Goal: Task Accomplishment & Management: Use online tool/utility

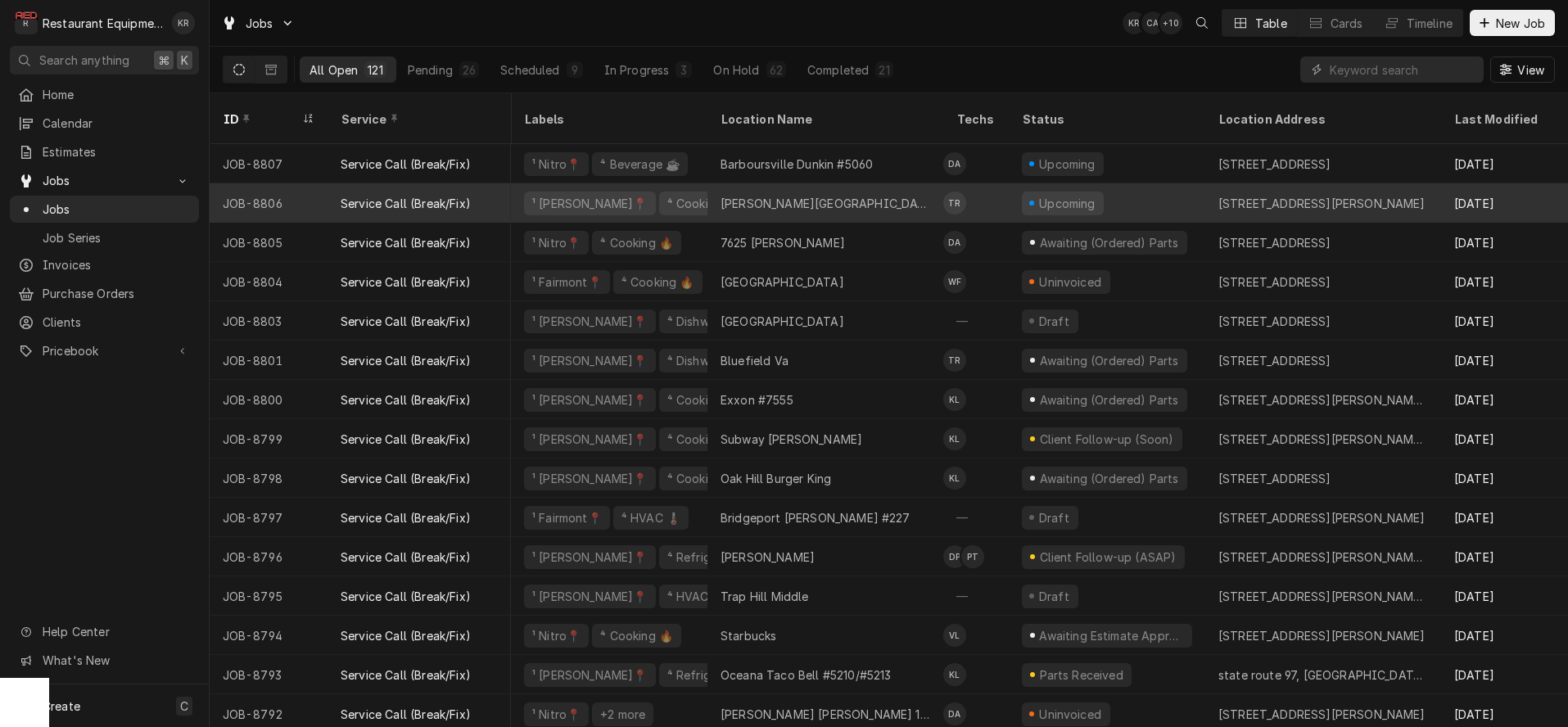
scroll to position [0, 1]
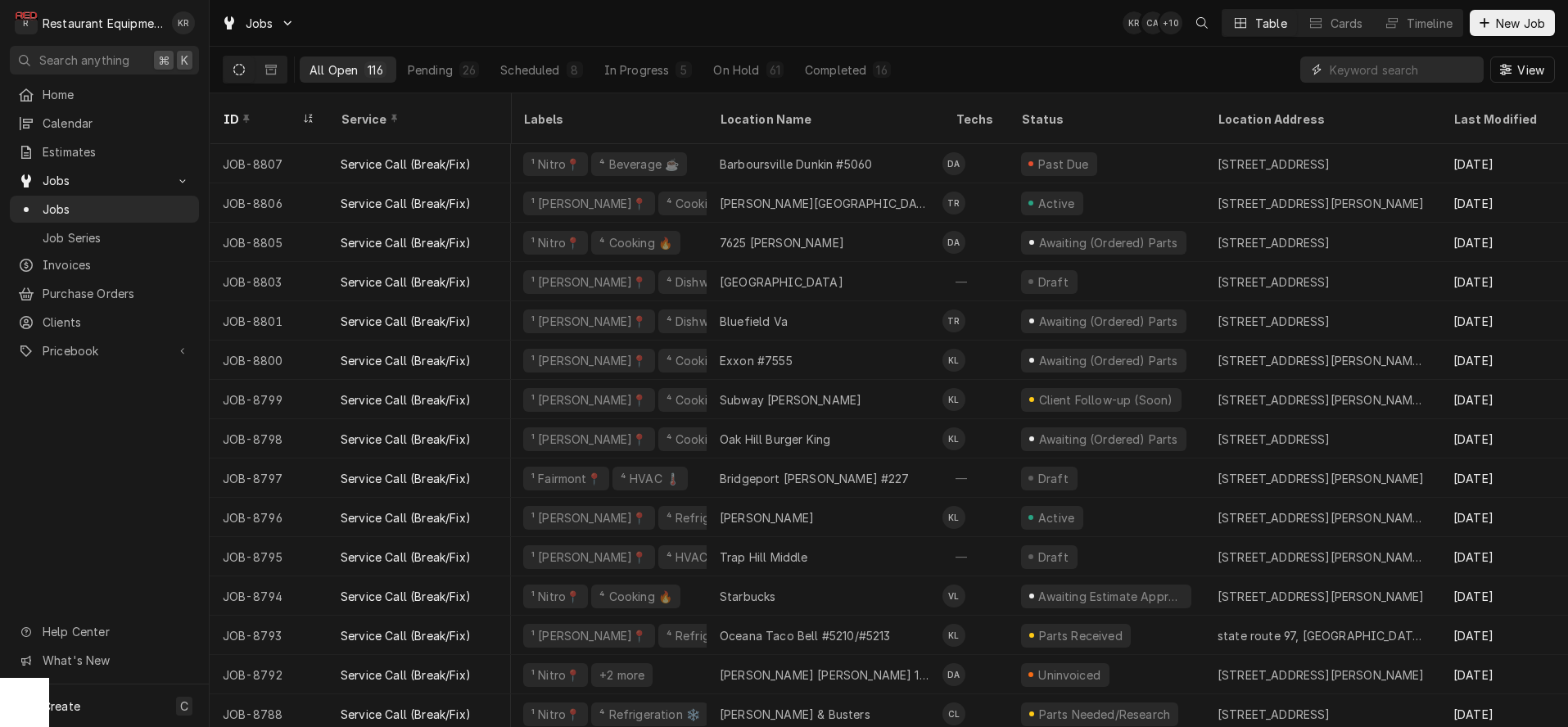
drag, startPoint x: 1342, startPoint y: 68, endPoint x: 1345, endPoint y: 78, distance: 10.4
click at [1343, 68] on input "Dynamic Content Wrapper" at bounding box center [1403, 70] width 146 height 27
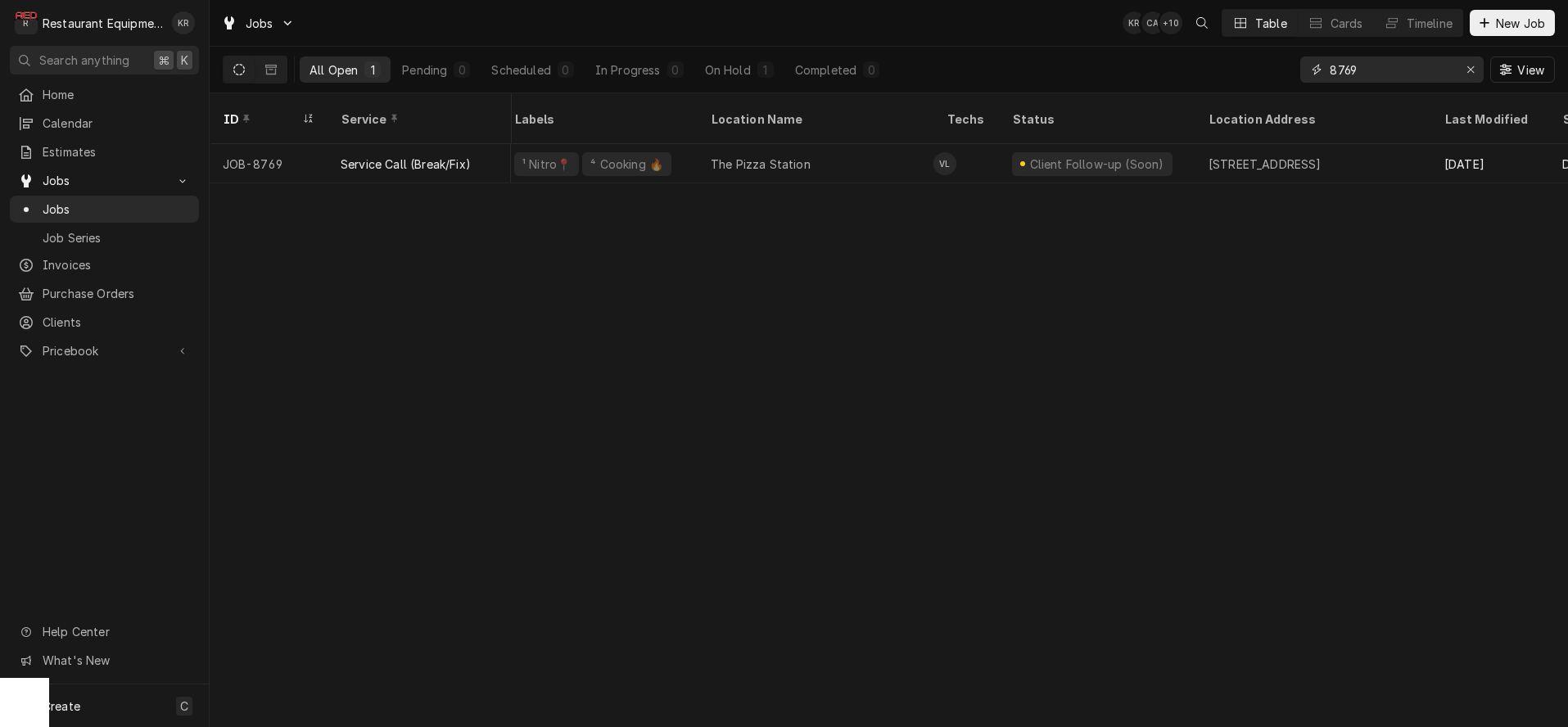
scroll to position [0, 0]
type input "8"
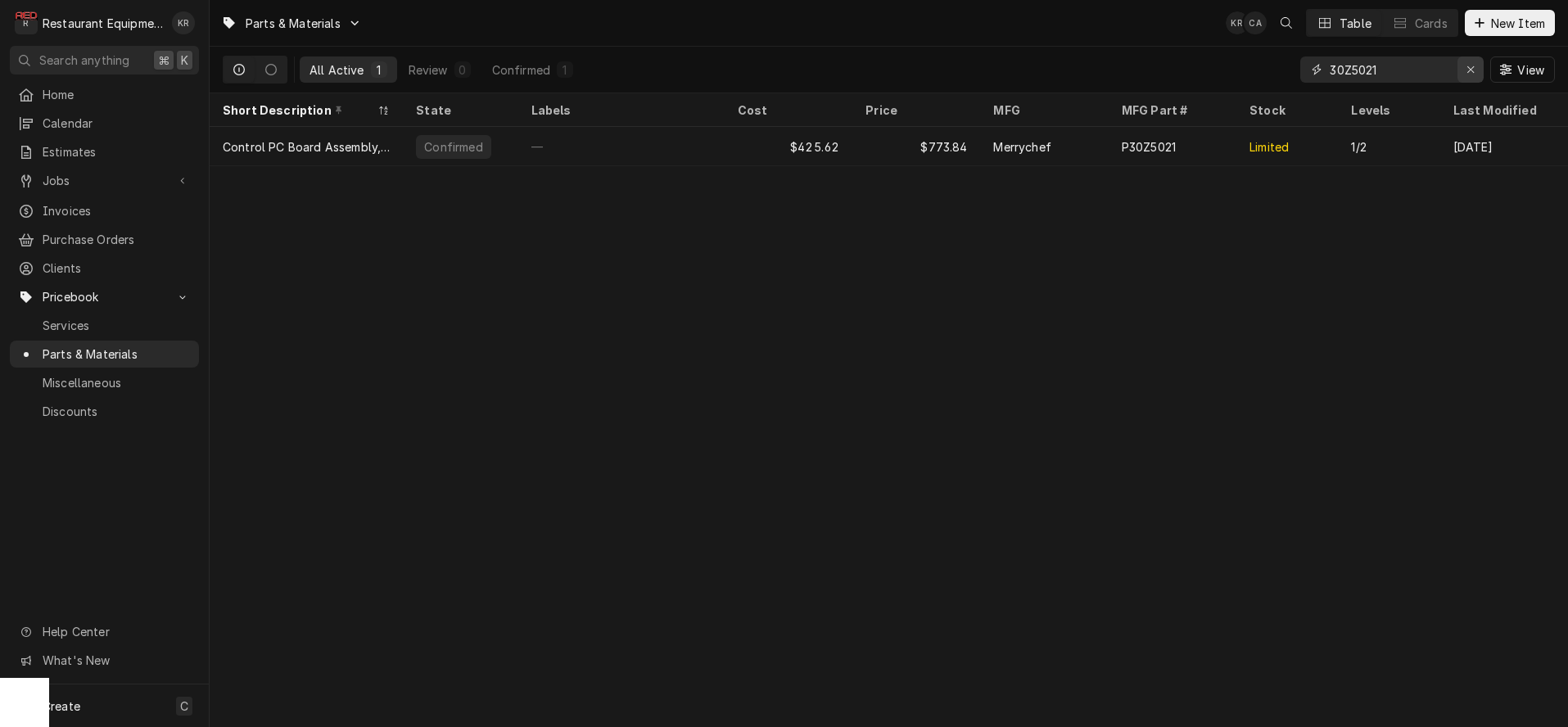
click at [1472, 72] on icon "Erase input" at bounding box center [1470, 69] width 6 height 6
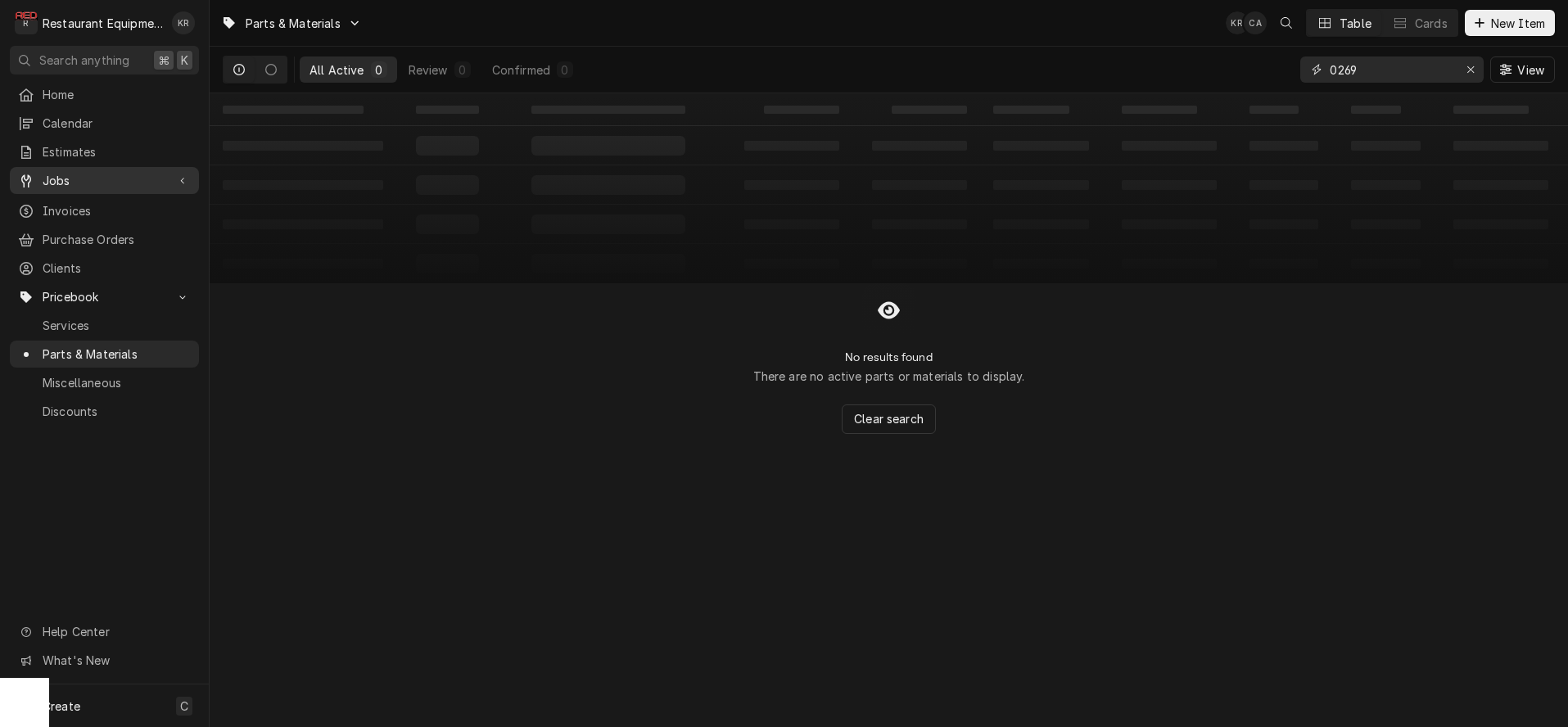
type input "0269"
click at [1510, 29] on span "New Item" at bounding box center [1518, 23] width 61 height 17
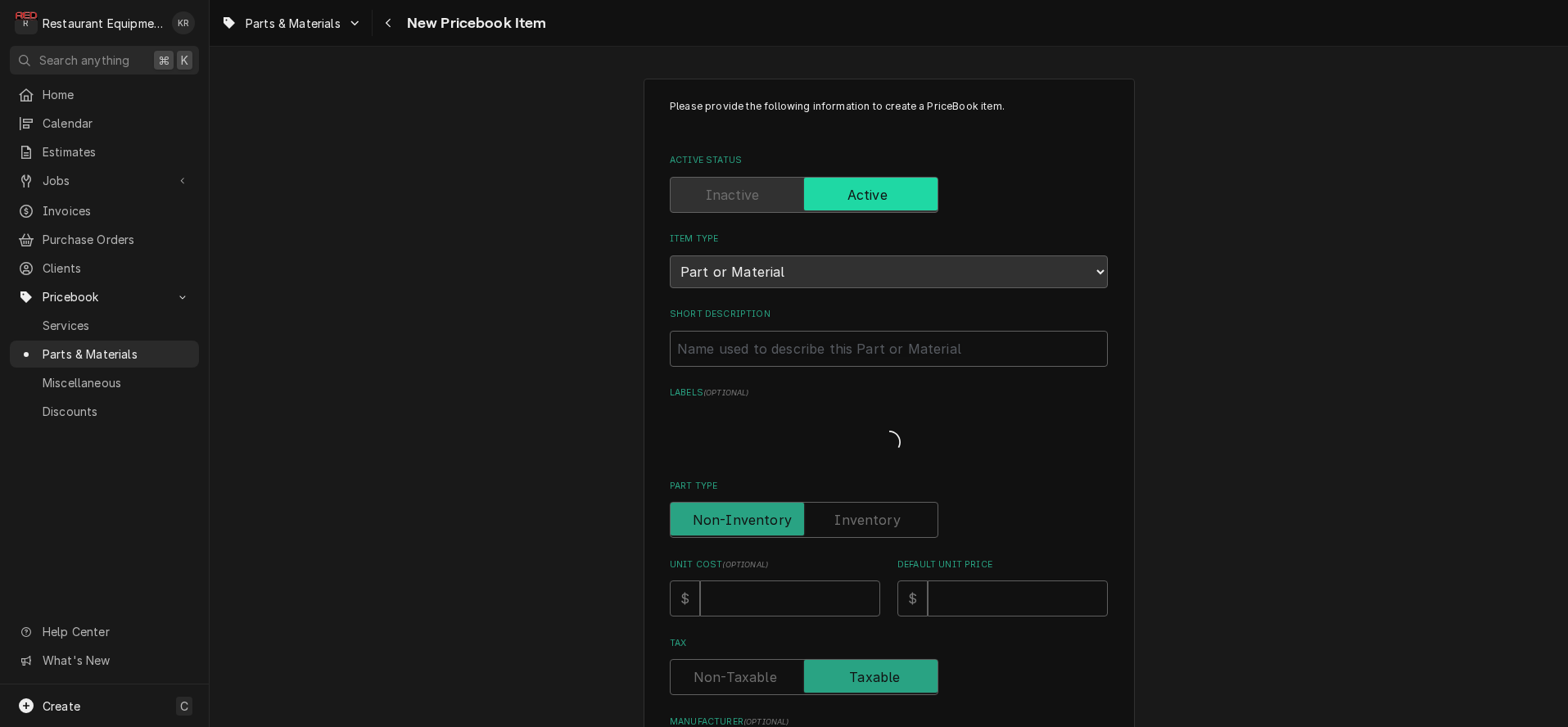
type textarea "x"
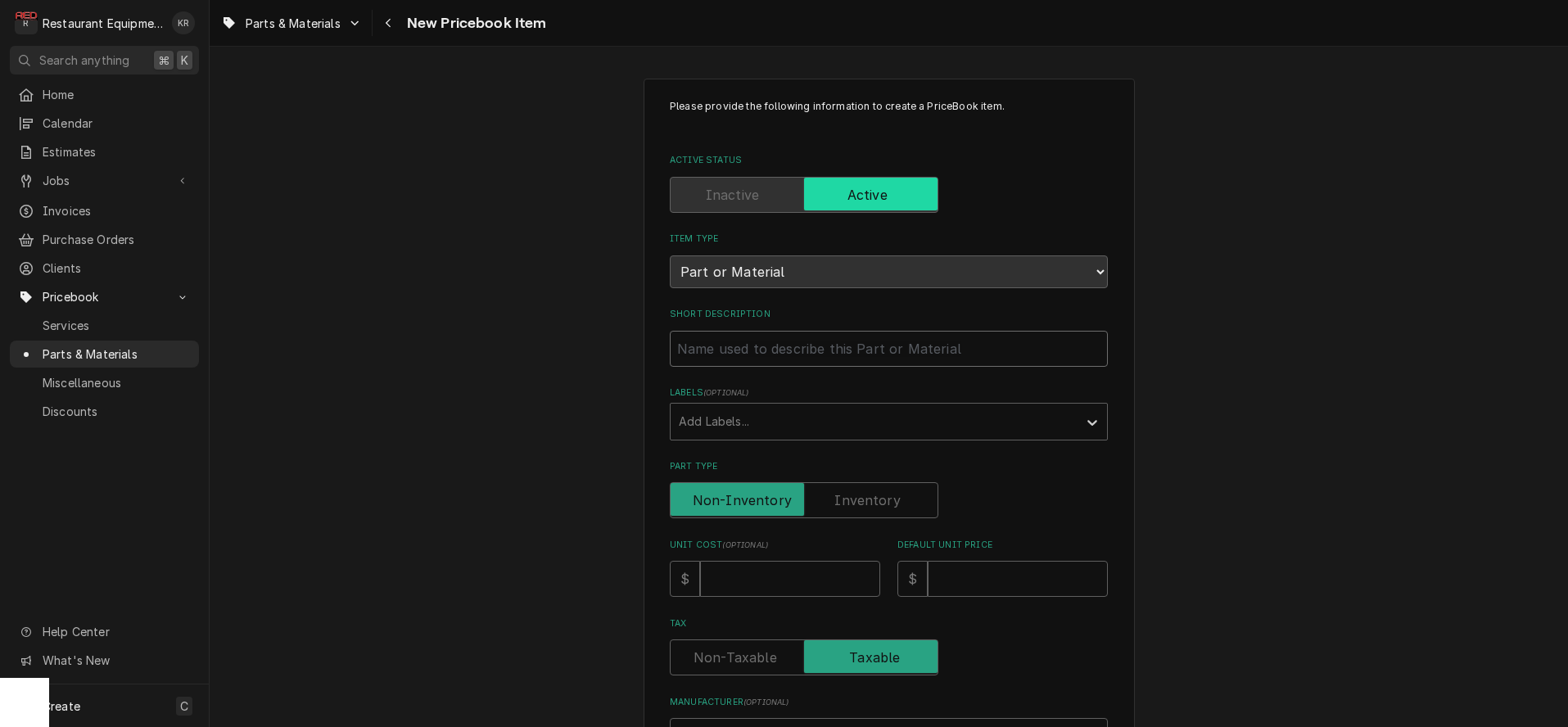
click at [929, 345] on input "Short Description" at bounding box center [889, 348] width 438 height 36
paste input "Delfield 000-CZ0-0269-S Temperature Control, Digital, Freezer"
type input "Delfield 000-CZ0-0269-S Temperature Control, Digital, Freezer"
type textarea "x"
drag, startPoint x: 837, startPoint y: 350, endPoint x: 683, endPoint y: 348, distance: 154.0
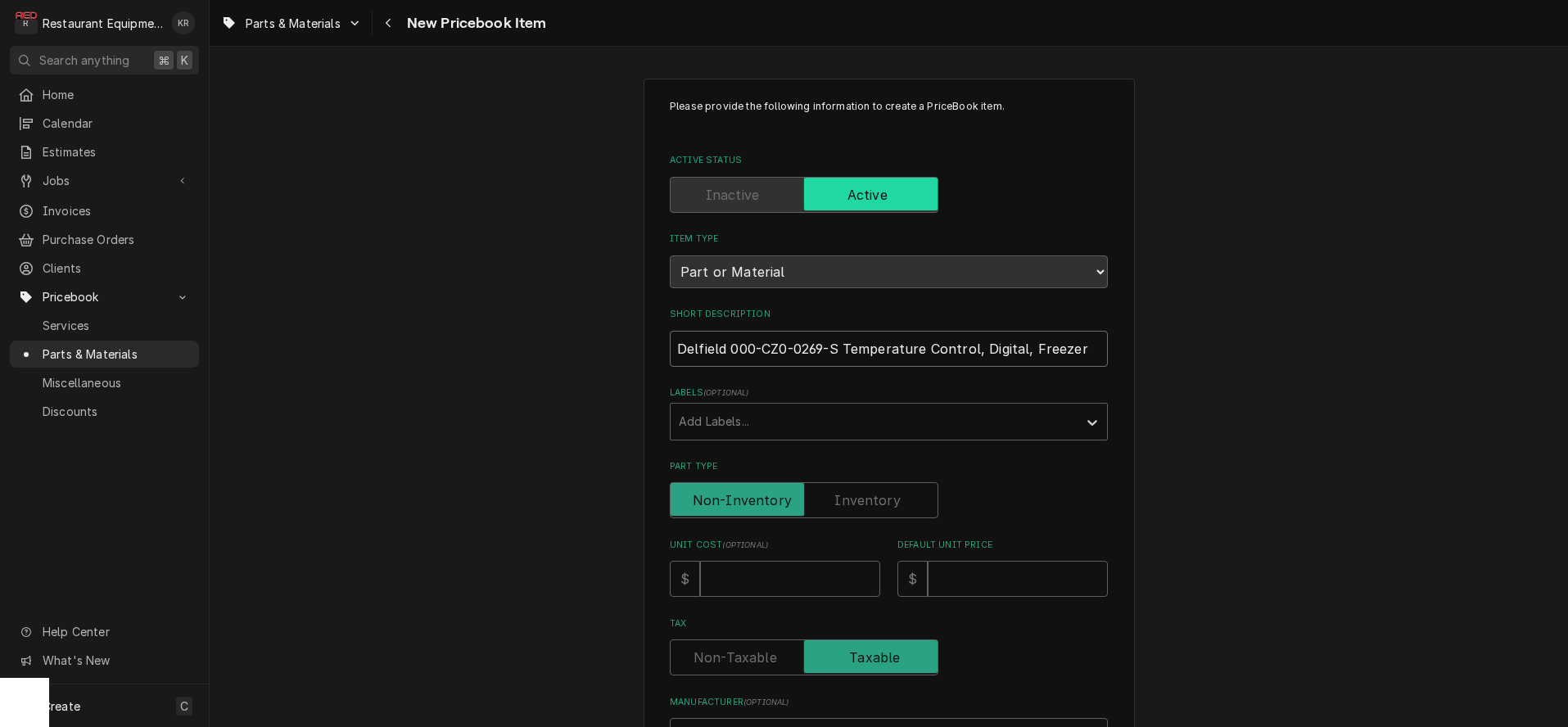
click at [680, 348] on input "Delfield 000-CZ0-0269-S Temperature Control, Digital, Freezer" at bounding box center [889, 348] width 438 height 36
type input "Temperature Control, Digital, Freezer"
type textarea "x"
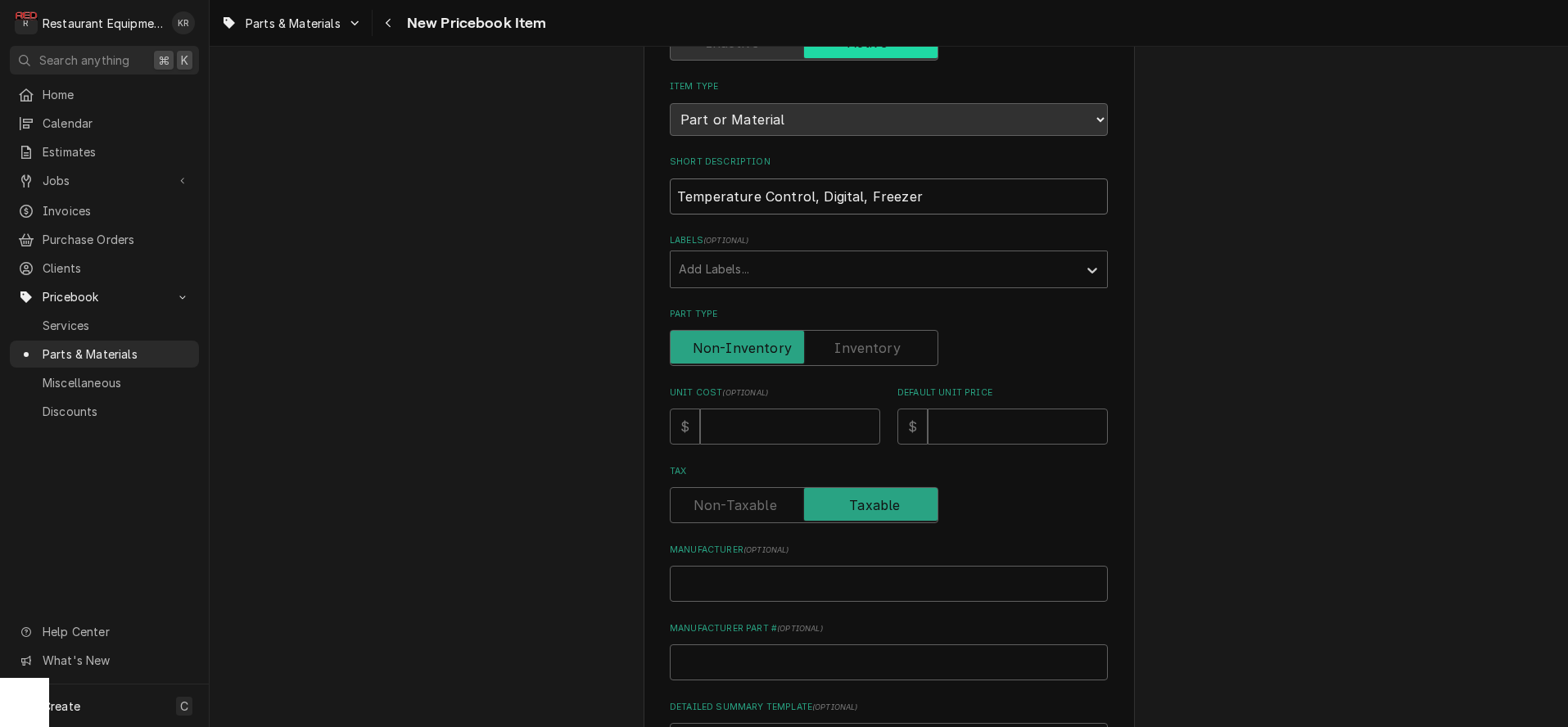
scroll to position [153, 0]
type input "Temperature Control, Digital, Freezer"
click at [791, 435] on input "Unit Cost ( optional )" at bounding box center [790, 425] width 180 height 36
type input "1"
type textarea "x"
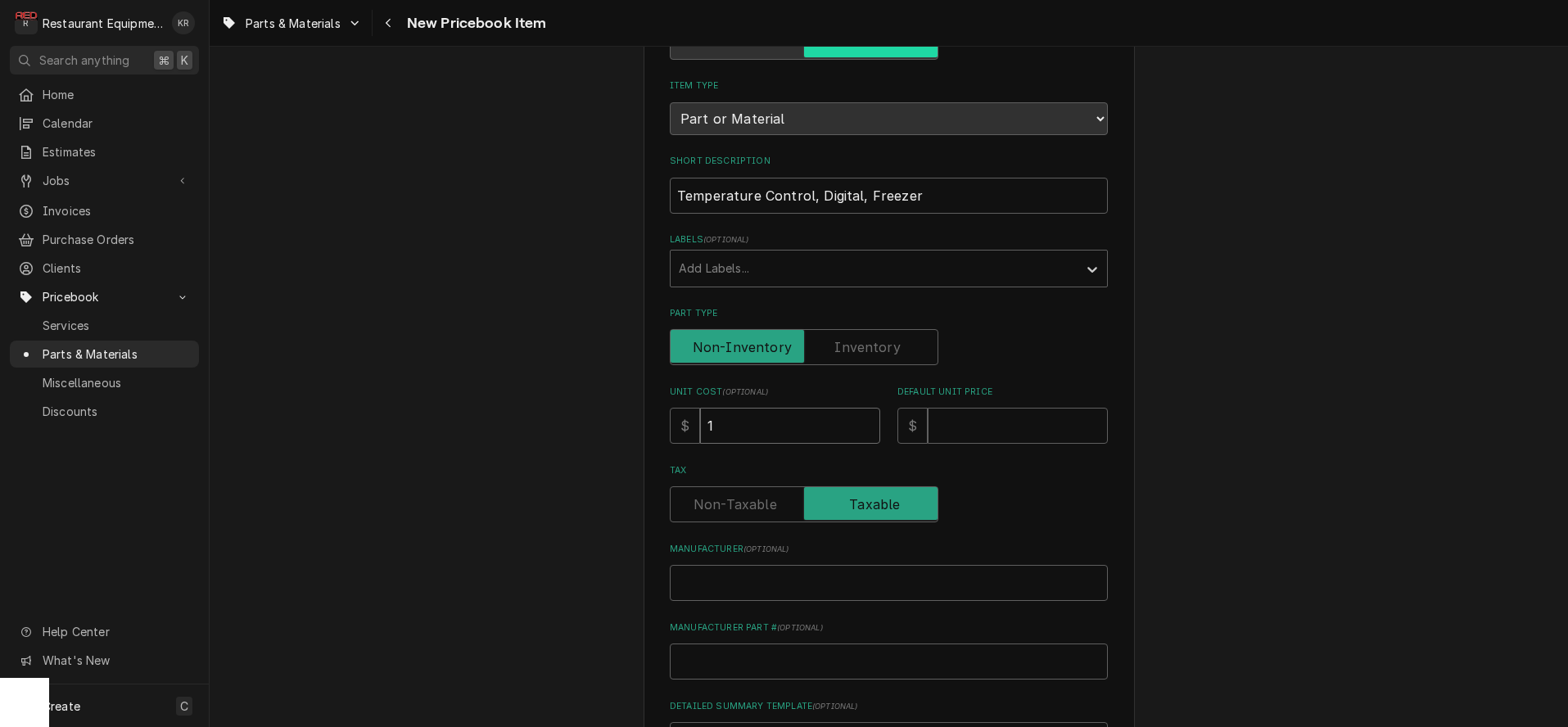
type input "18"
type textarea "x"
type input "182"
type textarea "x"
type input "182.6"
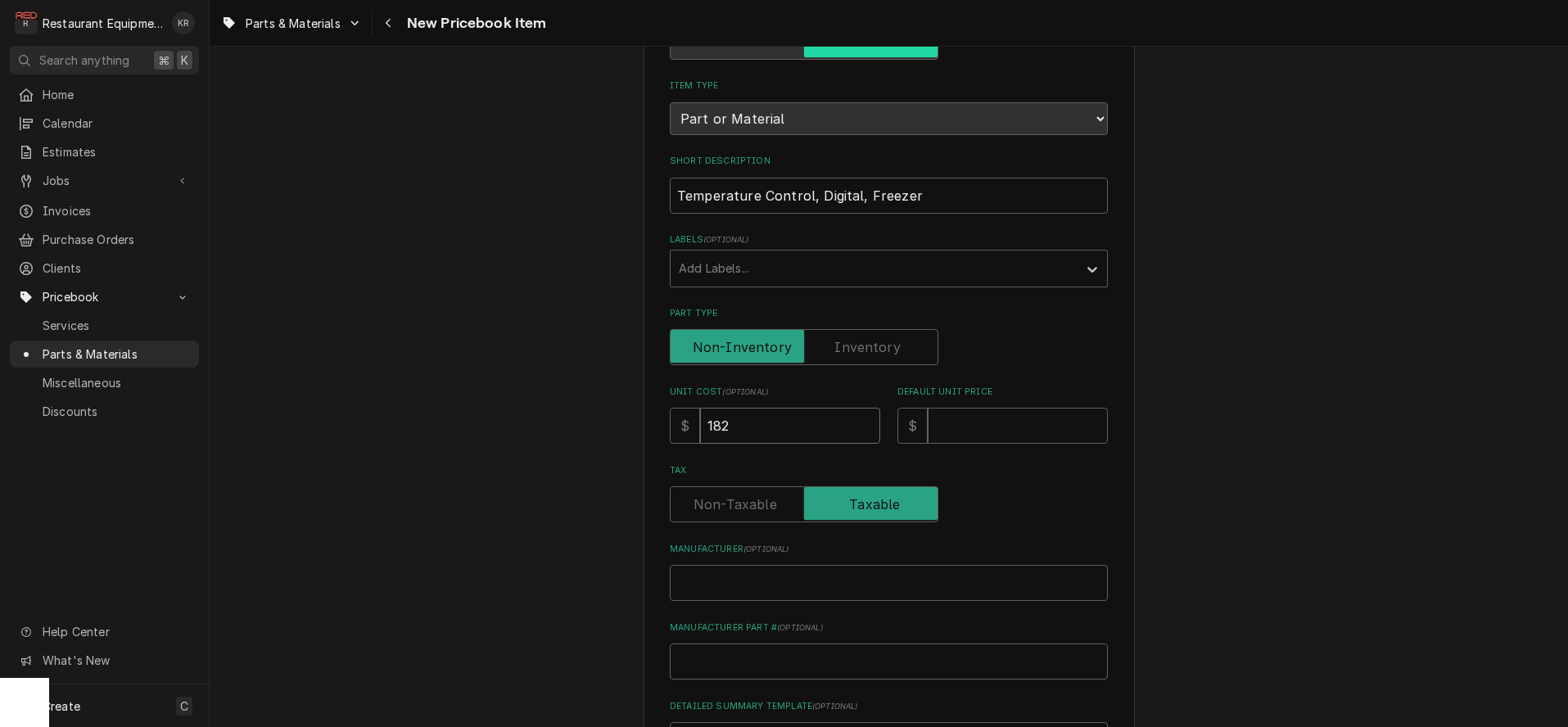
type textarea "x"
type input "182.60"
type textarea "x"
type input "182.60"
click at [994, 416] on input "Default Unit Price" at bounding box center [1018, 425] width 180 height 36
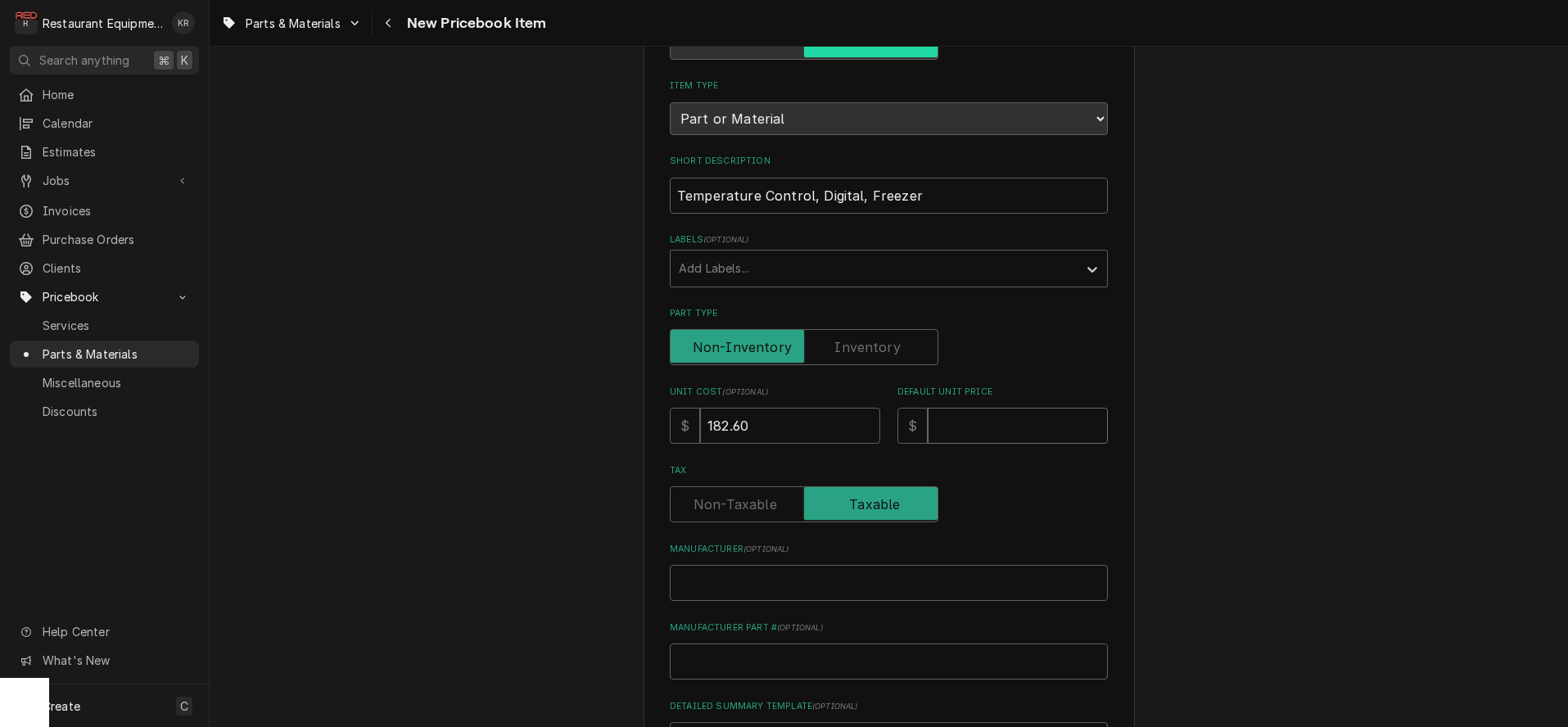
type input "3"
type textarea "x"
type input "33"
type textarea "x"
type input "332"
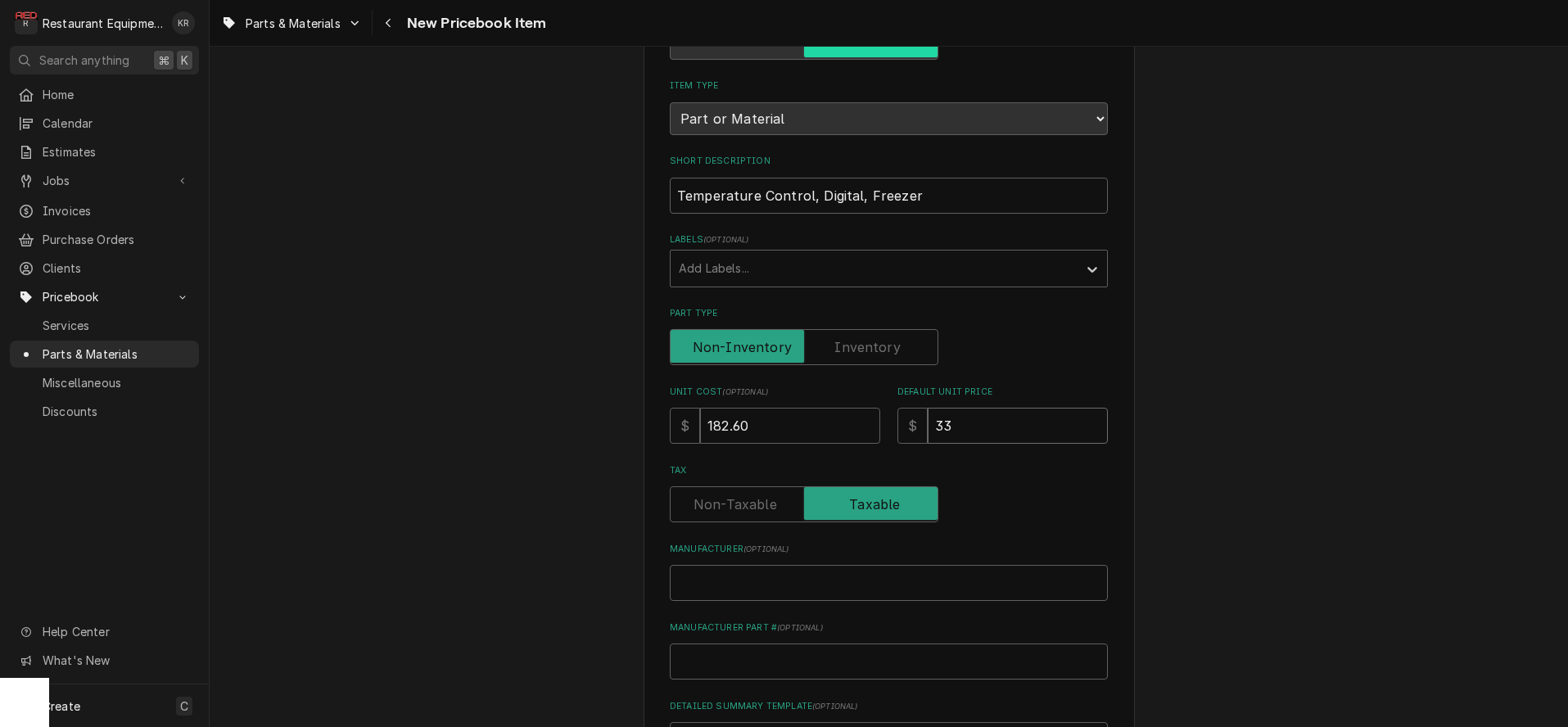
type textarea "x"
type input "332"
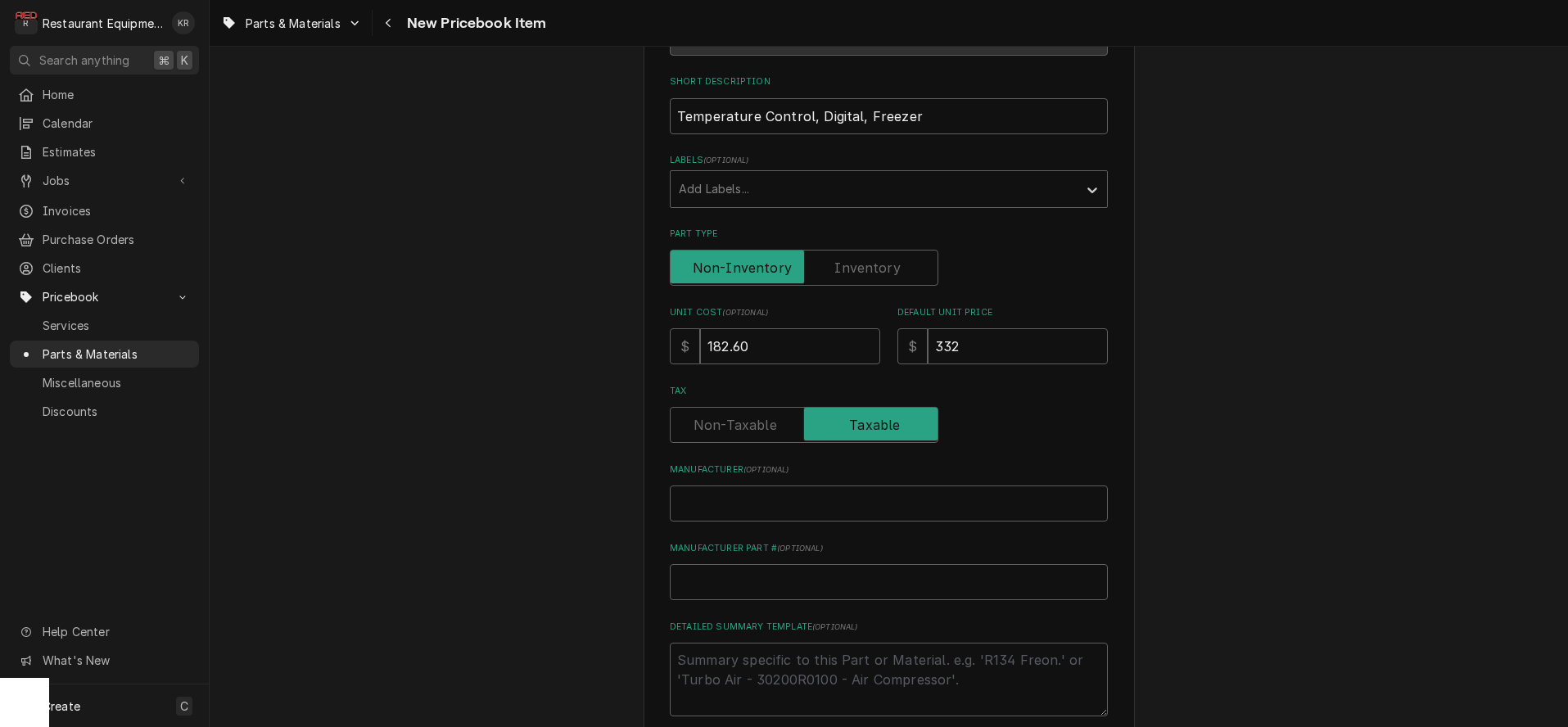
scroll to position [239, 0]
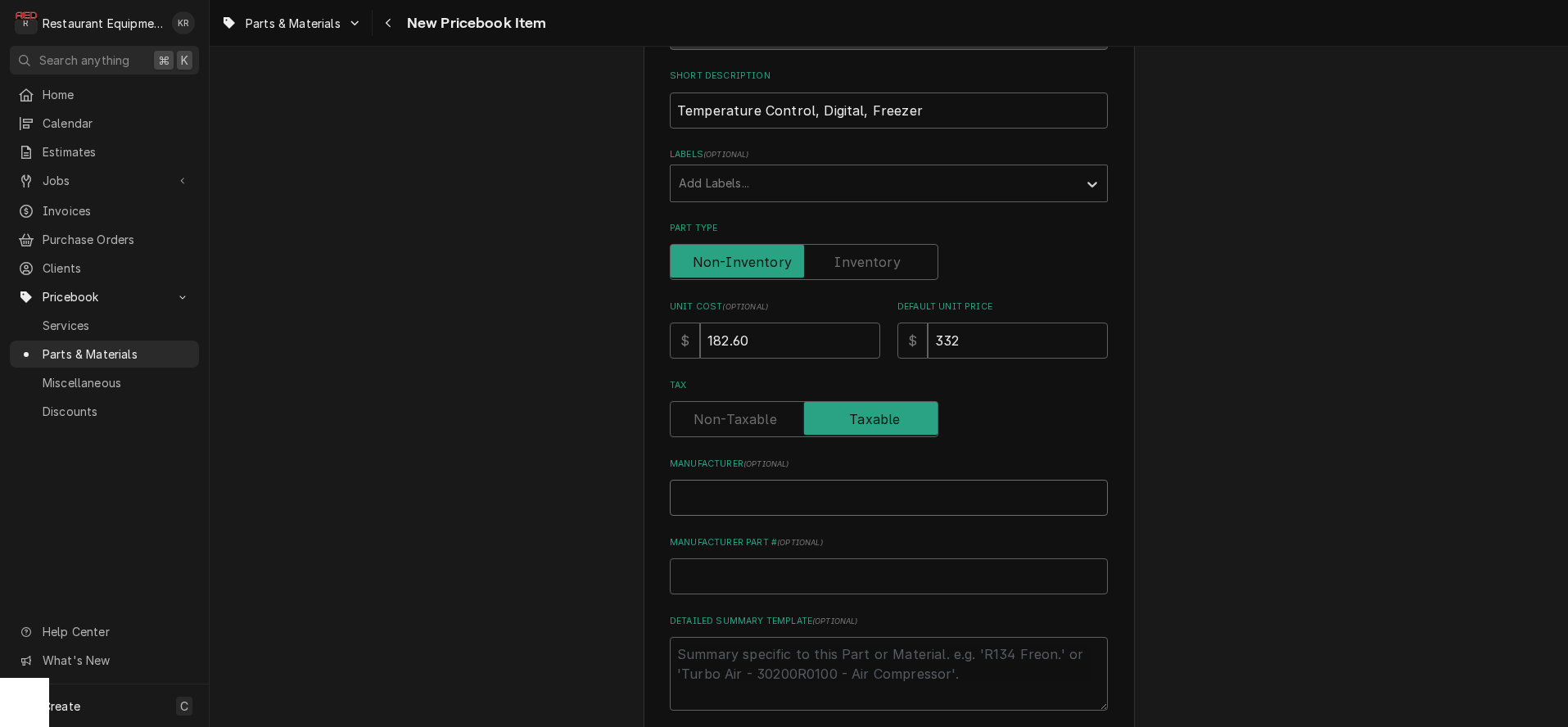
click at [792, 497] on input "Manufacturer ( optional )" at bounding box center [889, 498] width 438 height 36
paste input "Delfield 000-CZ0-0269-S"
type input "Delfield 000-CZ0-0269-S"
type textarea "x"
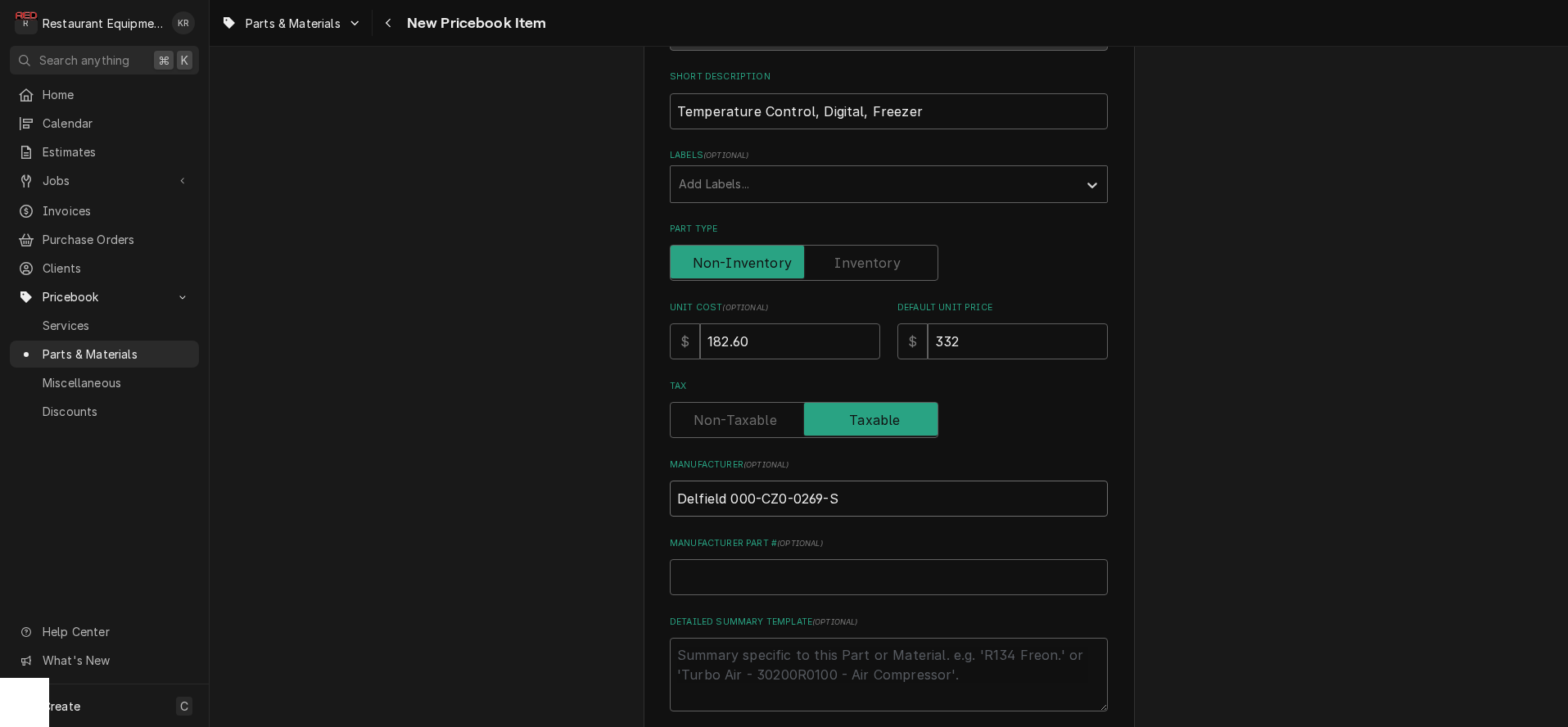
drag, startPoint x: 734, startPoint y: 498, endPoint x: 764, endPoint y: 497, distance: 30.0
click at [767, 497] on input "Delfield 000-CZ0-0269-S" at bounding box center [889, 498] width 438 height 36
click at [883, 487] on input "Delfield 000-CZ0-0269-S" at bounding box center [889, 498] width 438 height 36
drag, startPoint x: 852, startPoint y: 498, endPoint x: 745, endPoint y: 497, distance: 107.0
click at [734, 499] on input "Delfield 000-CZ0-0269-S" at bounding box center [889, 498] width 438 height 36
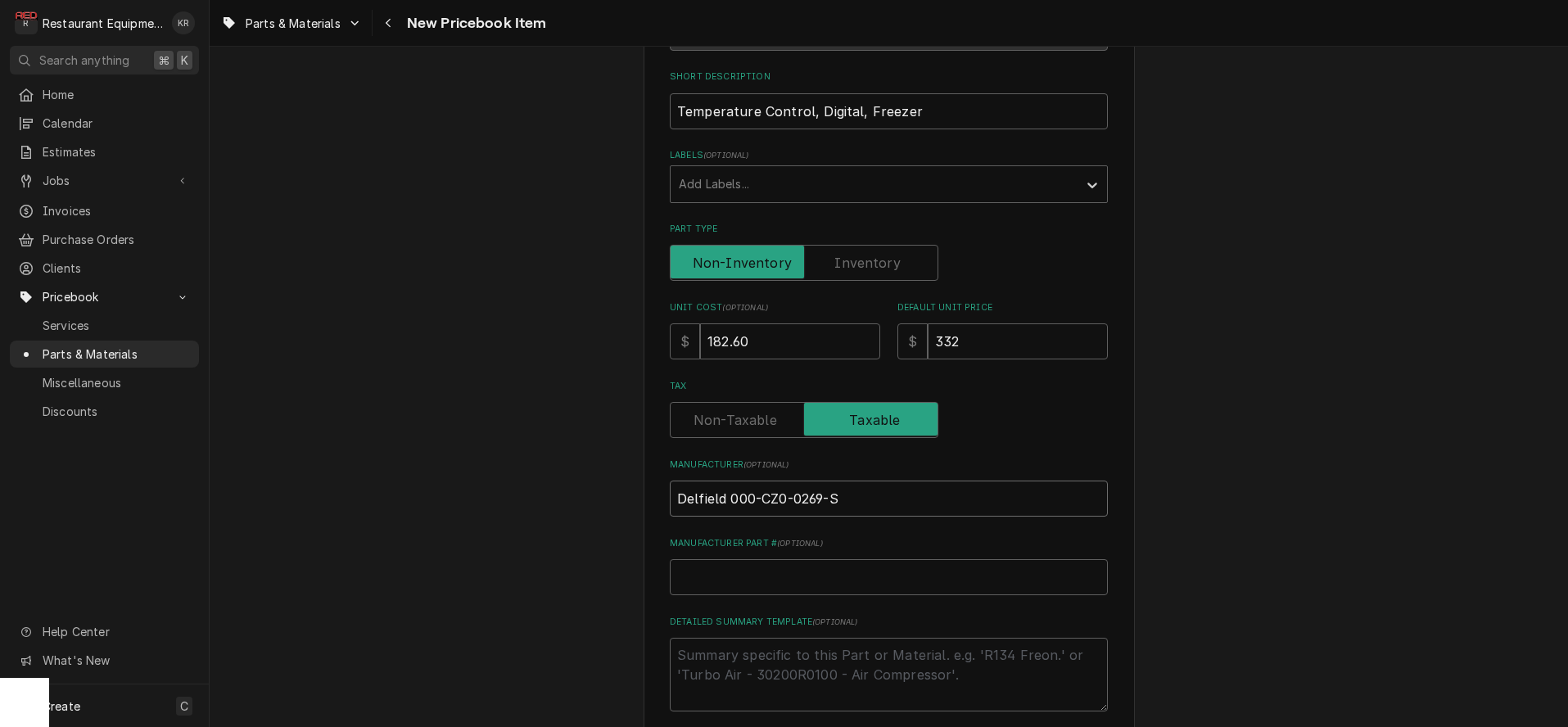
type input "Delfield"
type textarea "x"
type input "Delfield"
click at [795, 578] on input "Manufacturer Part # ( optional )" at bounding box center [889, 576] width 438 height 36
paste input "000-CZ0-0269-S"
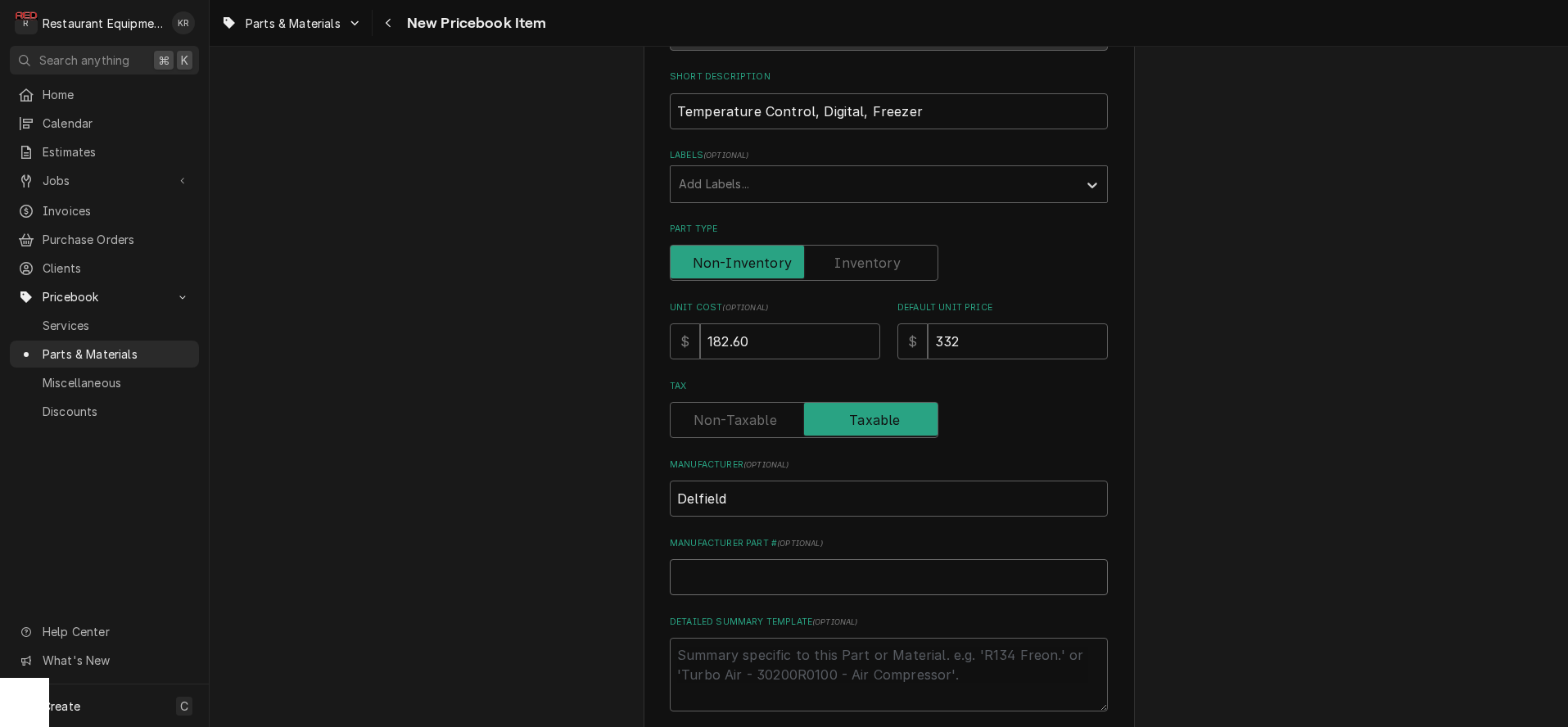
type input "000-CZ0-0269-S"
type textarea "x"
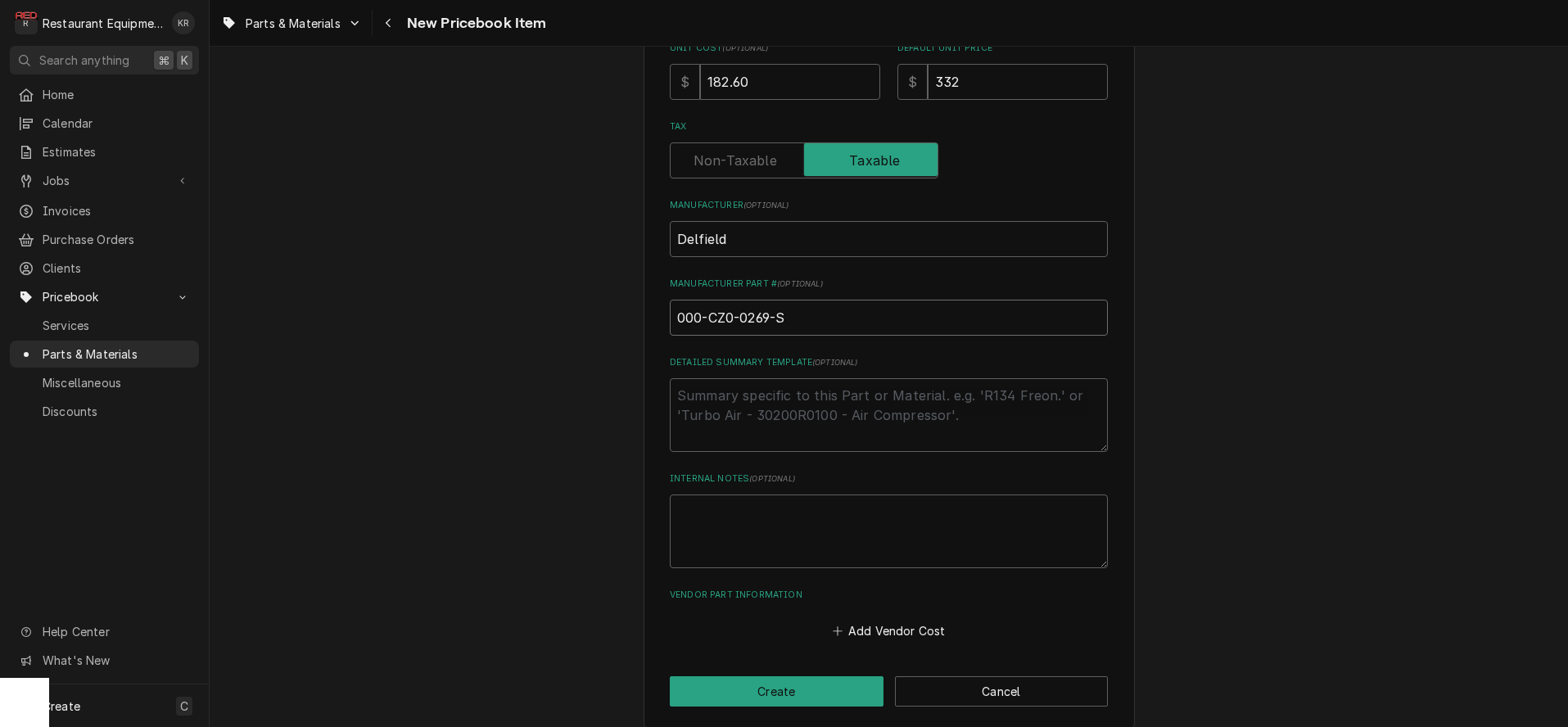
scroll to position [511, 0]
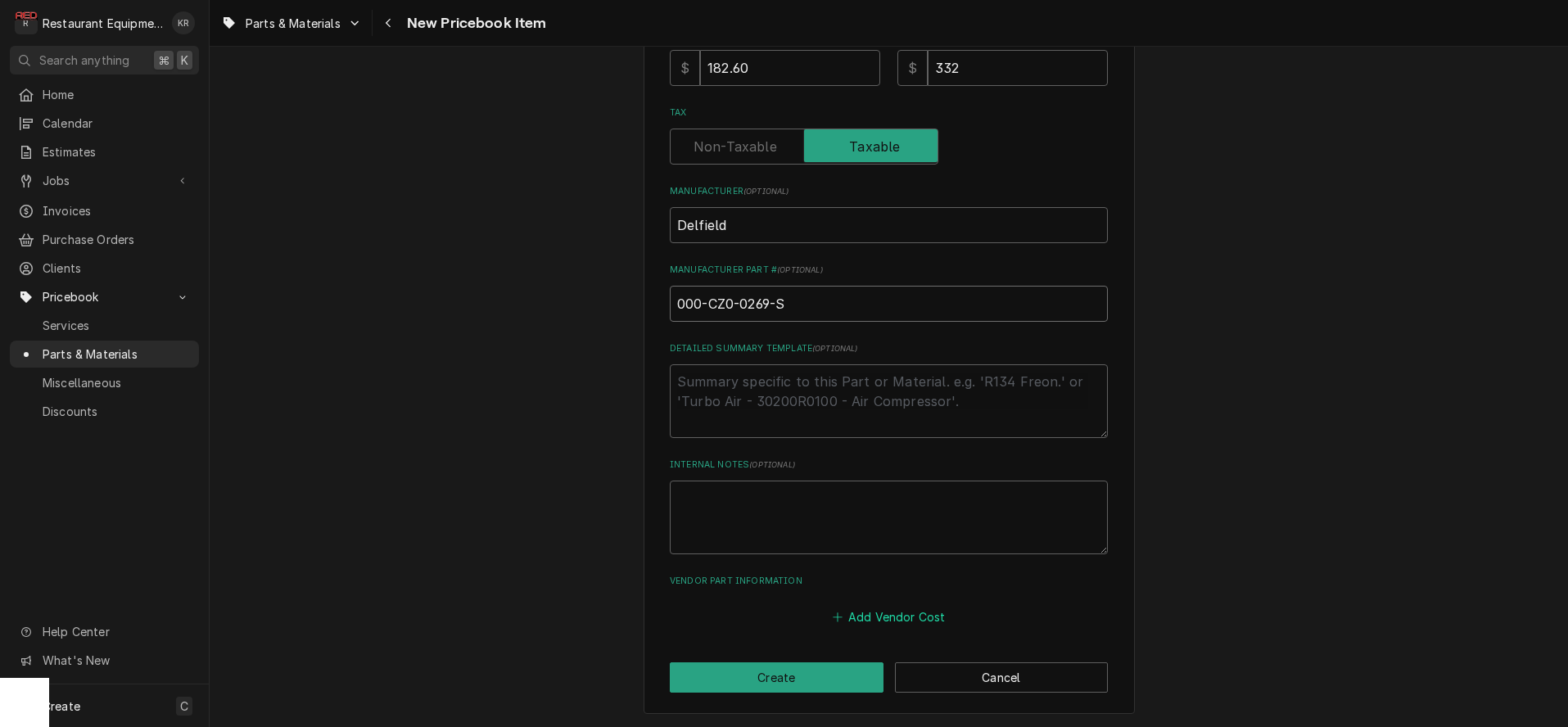
type input "000-CZ0-0269-S"
click at [879, 623] on button "Add Vendor Cost" at bounding box center [889, 616] width 118 height 23
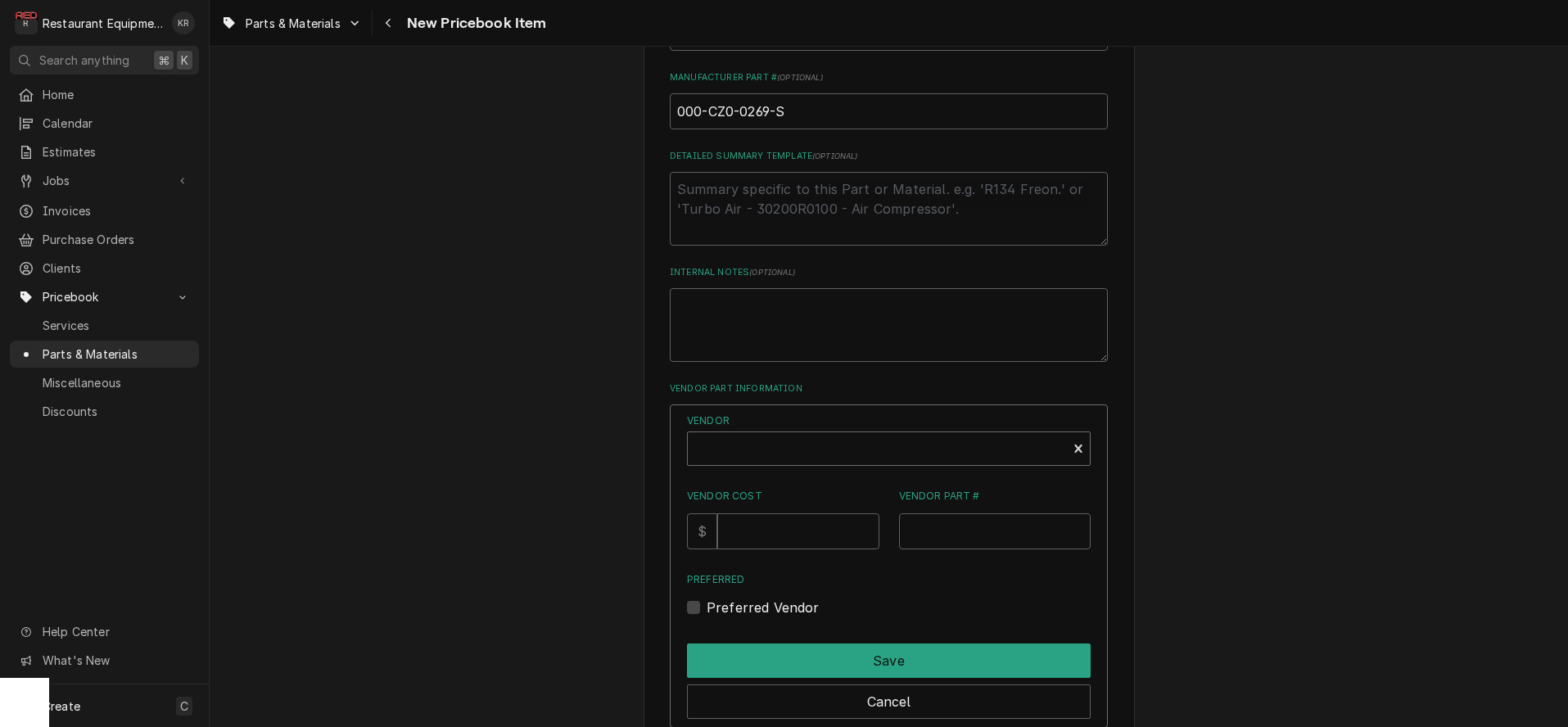
type textarea "x"
click at [860, 448] on div "Vendor" at bounding box center [877, 455] width 363 height 39
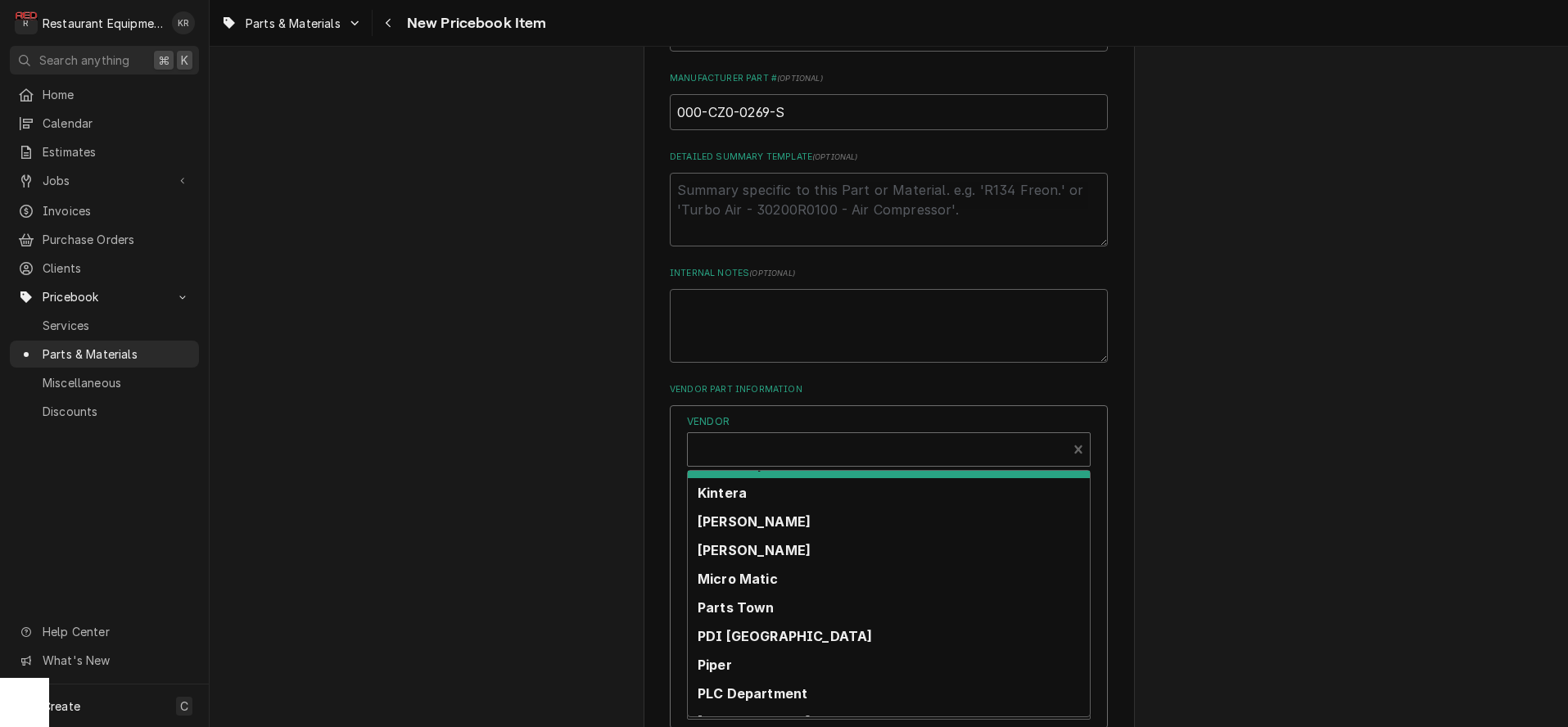
scroll to position [513, 0]
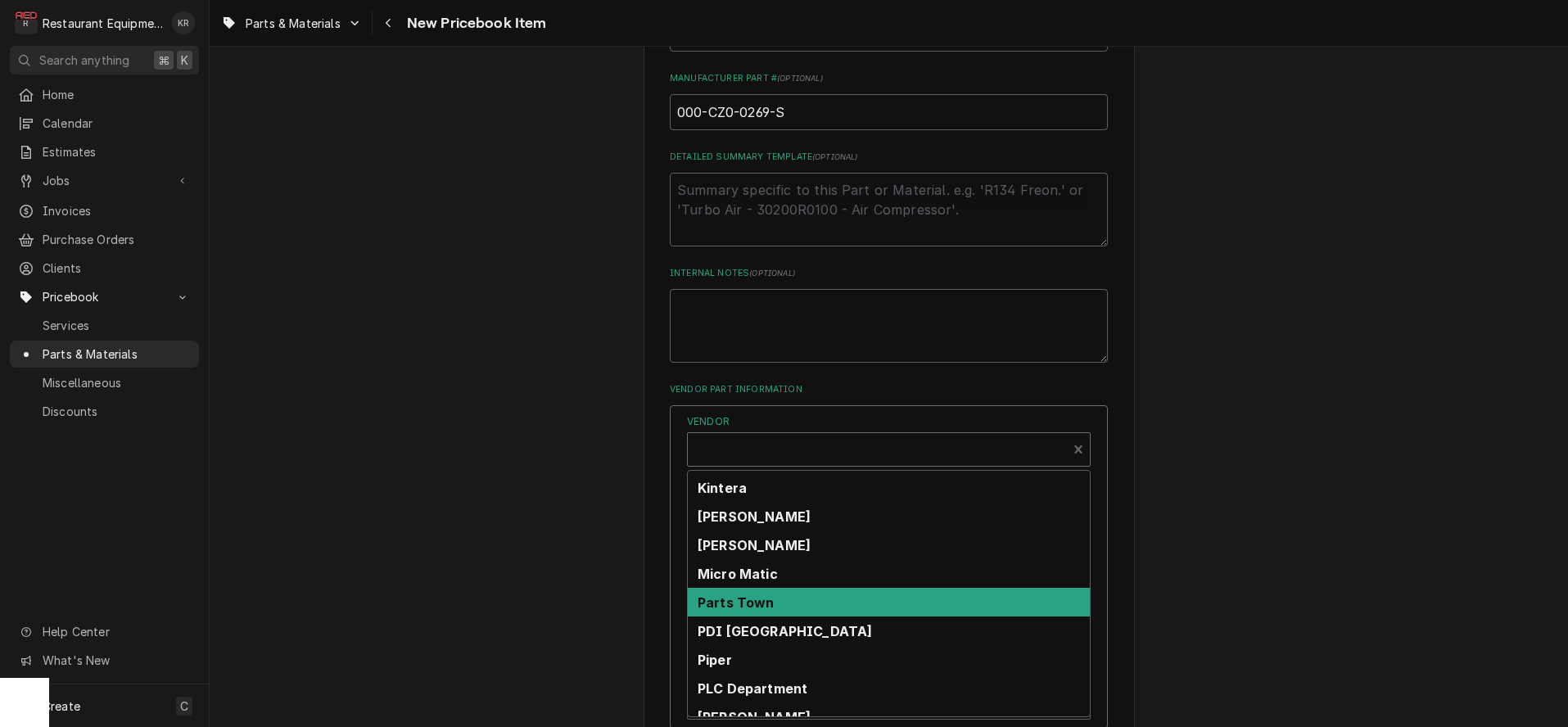
click at [852, 604] on div "Parts Town" at bounding box center [889, 601] width 402 height 28
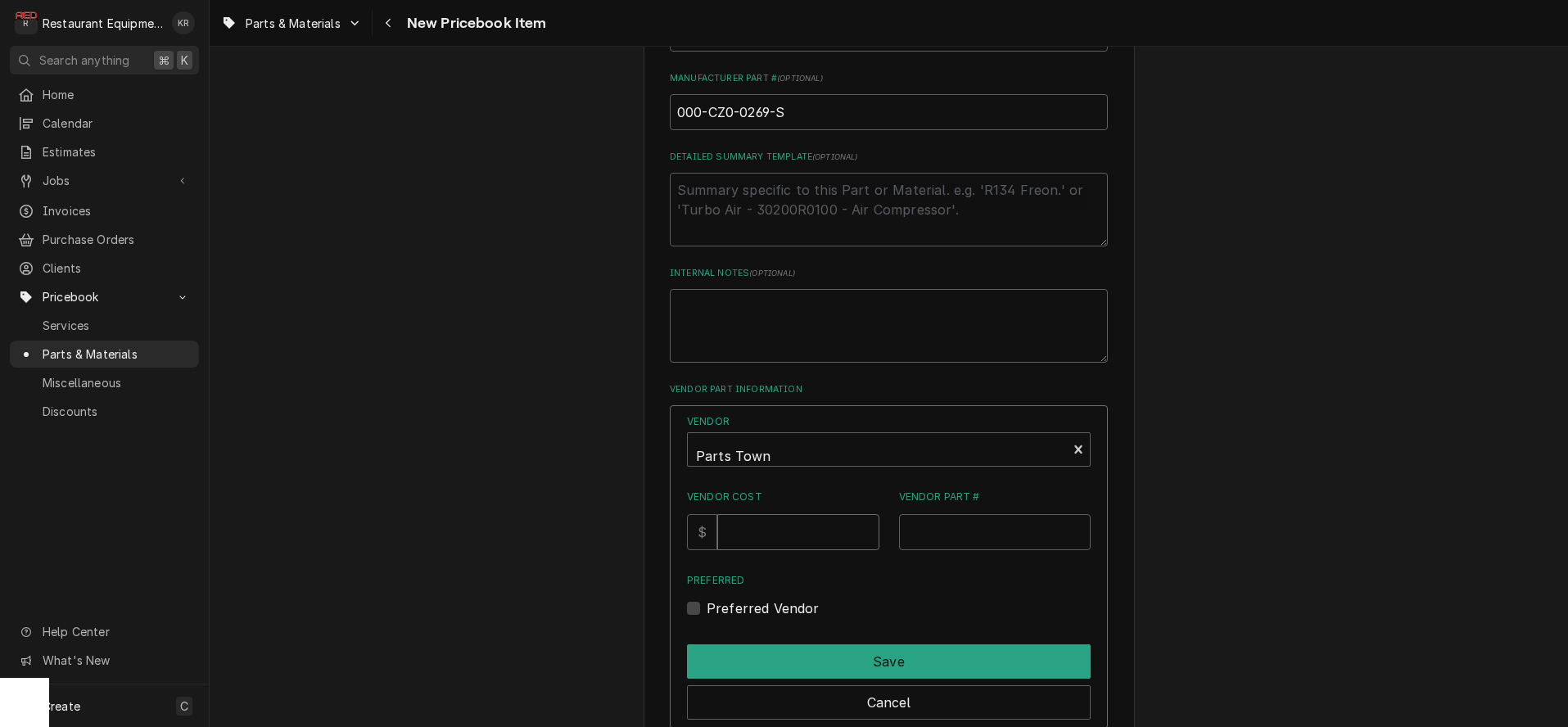
click at [816, 541] on input "Vendor Cost" at bounding box center [798, 531] width 162 height 36
type input "182.60"
paste input "DEL000-CZ0-0269-S"
type input "DEL000-CZ0-0269-S"
click at [713, 610] on label "Preferred Vendor" at bounding box center [763, 608] width 113 height 19
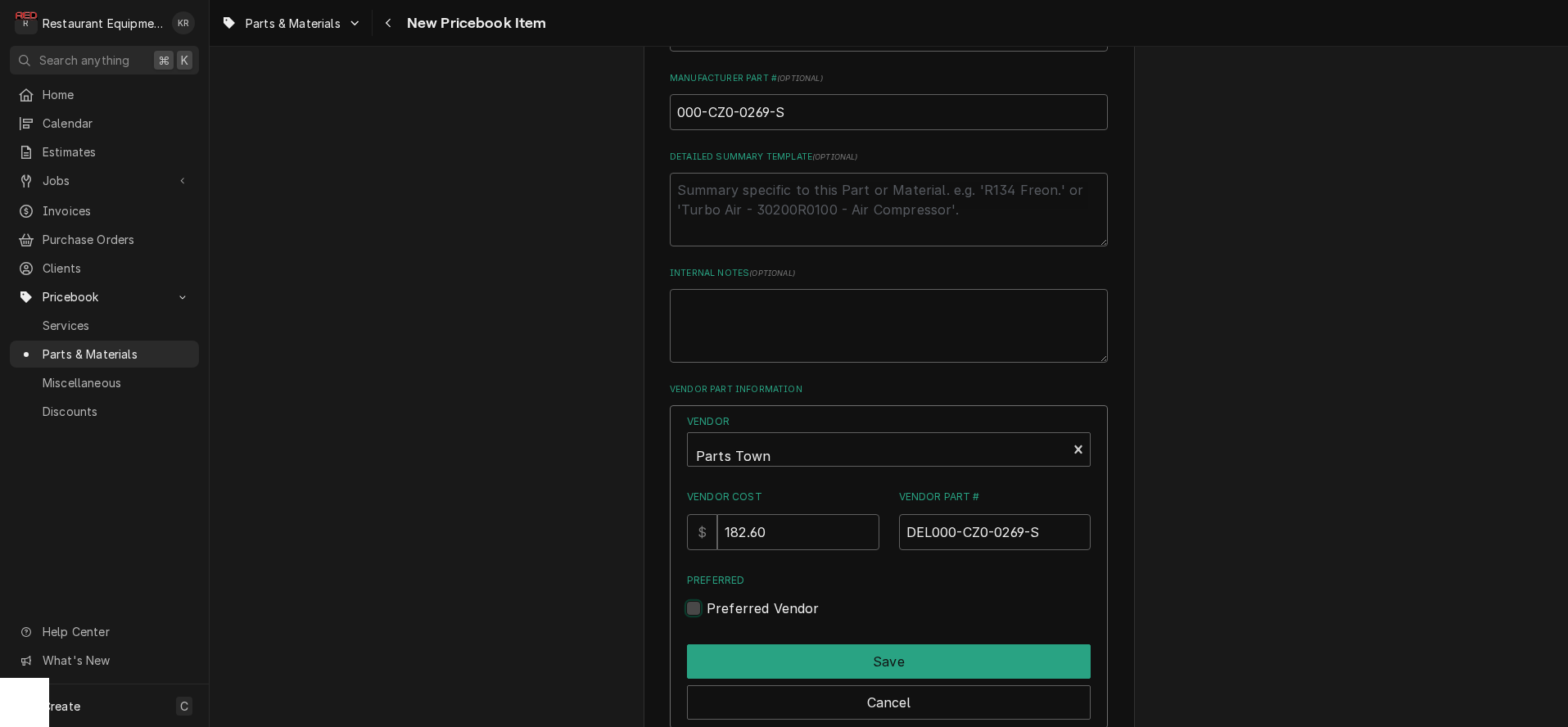
click at [713, 610] on input "Preferred" at bounding box center [909, 616] width 404 height 36
checkbox input "true"
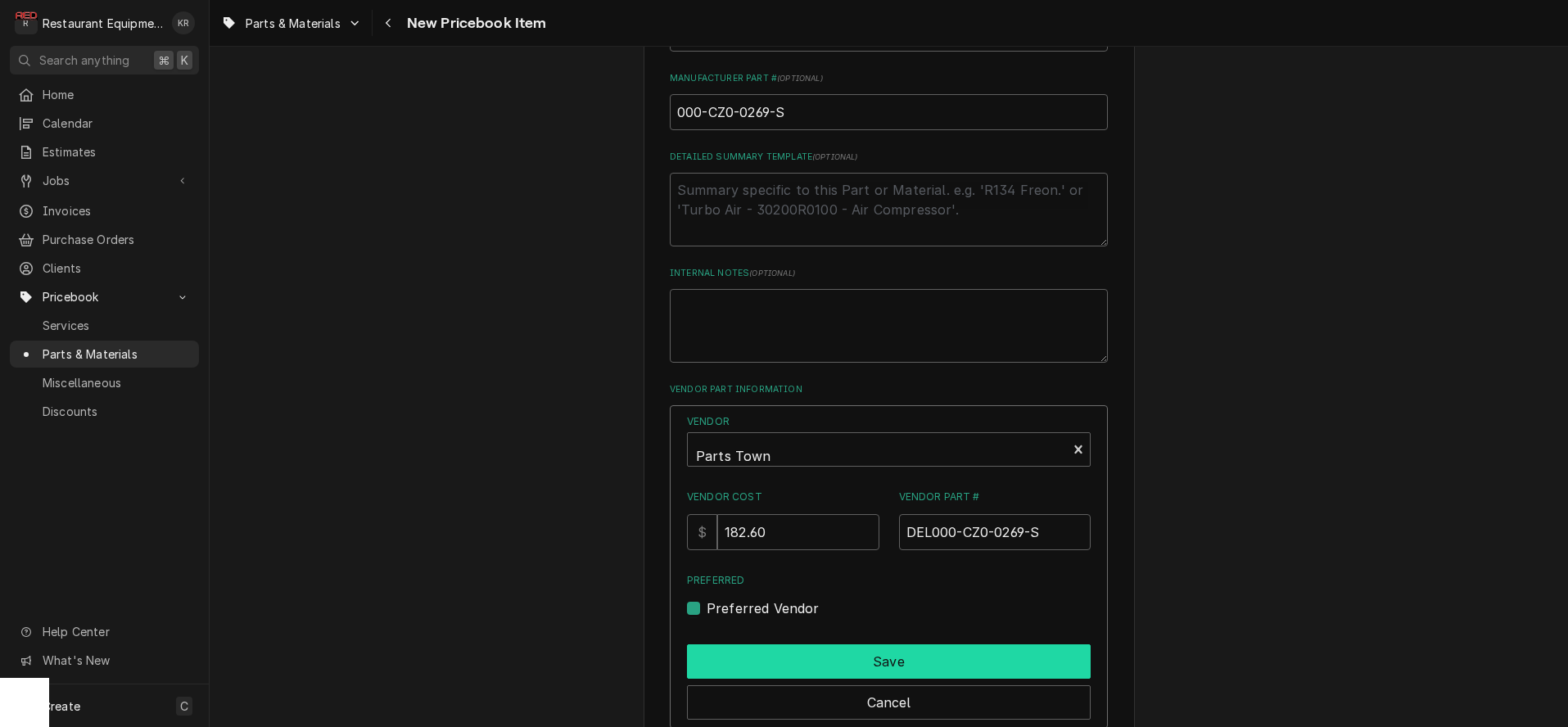
click at [844, 663] on button "Save" at bounding box center [889, 661] width 404 height 34
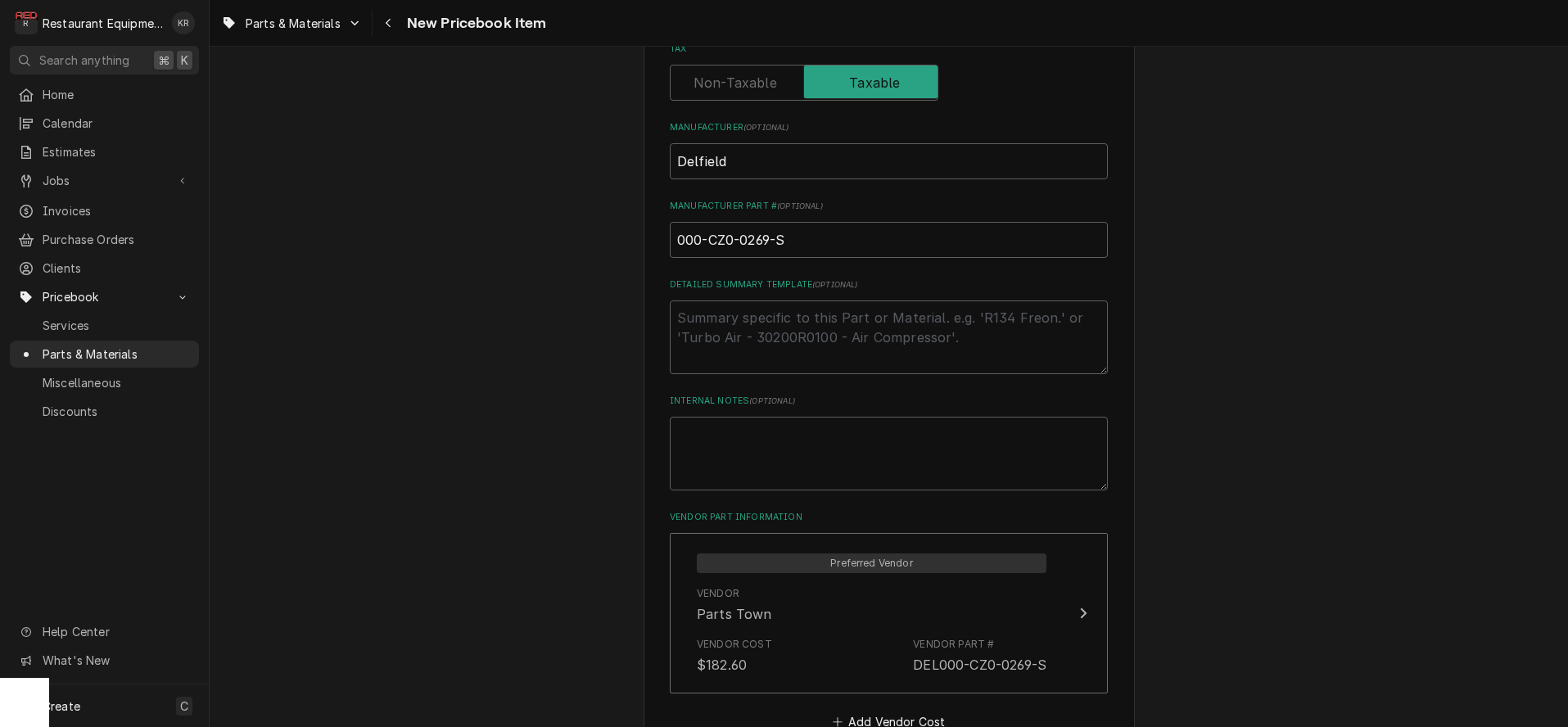
scroll to position [679, 0]
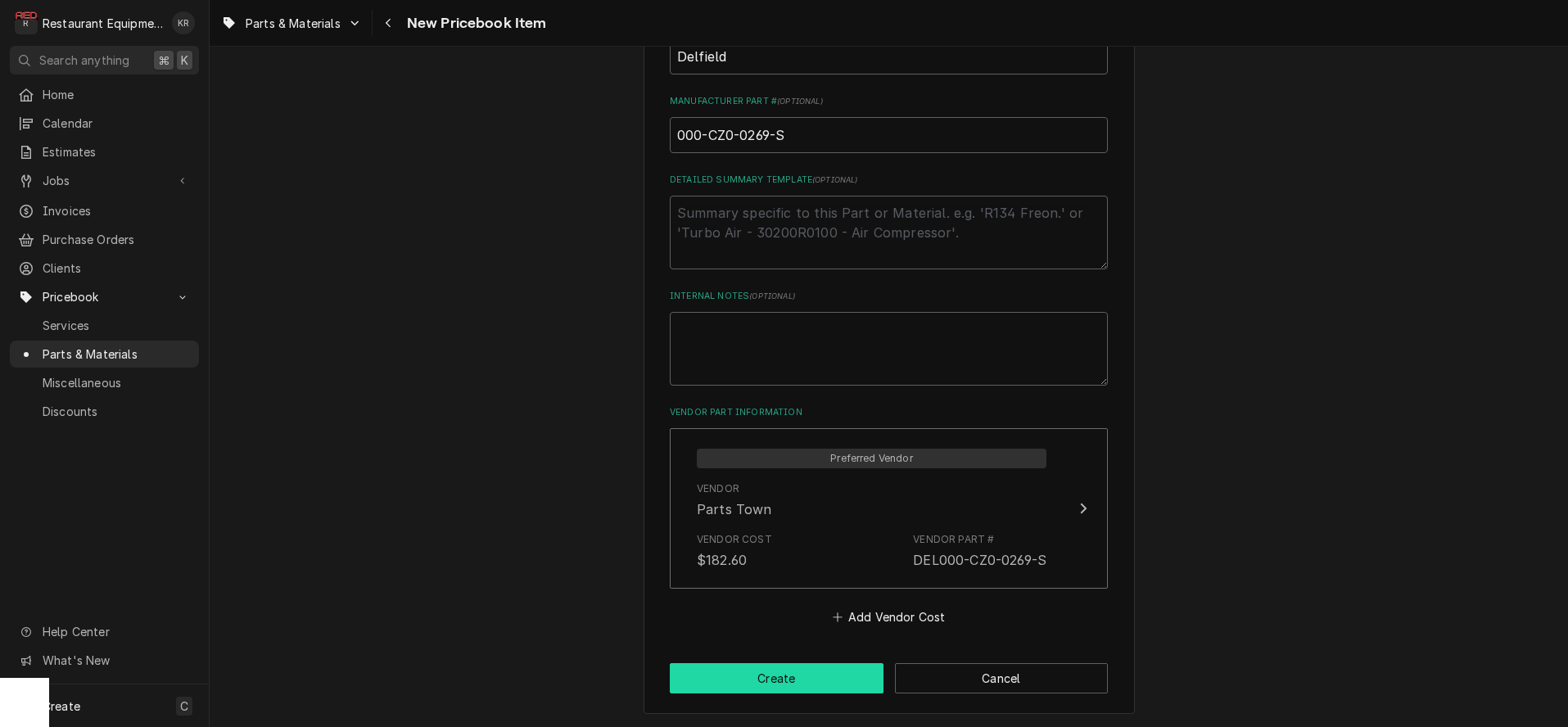
click at [825, 675] on button "Create" at bounding box center [777, 677] width 214 height 30
type textarea "x"
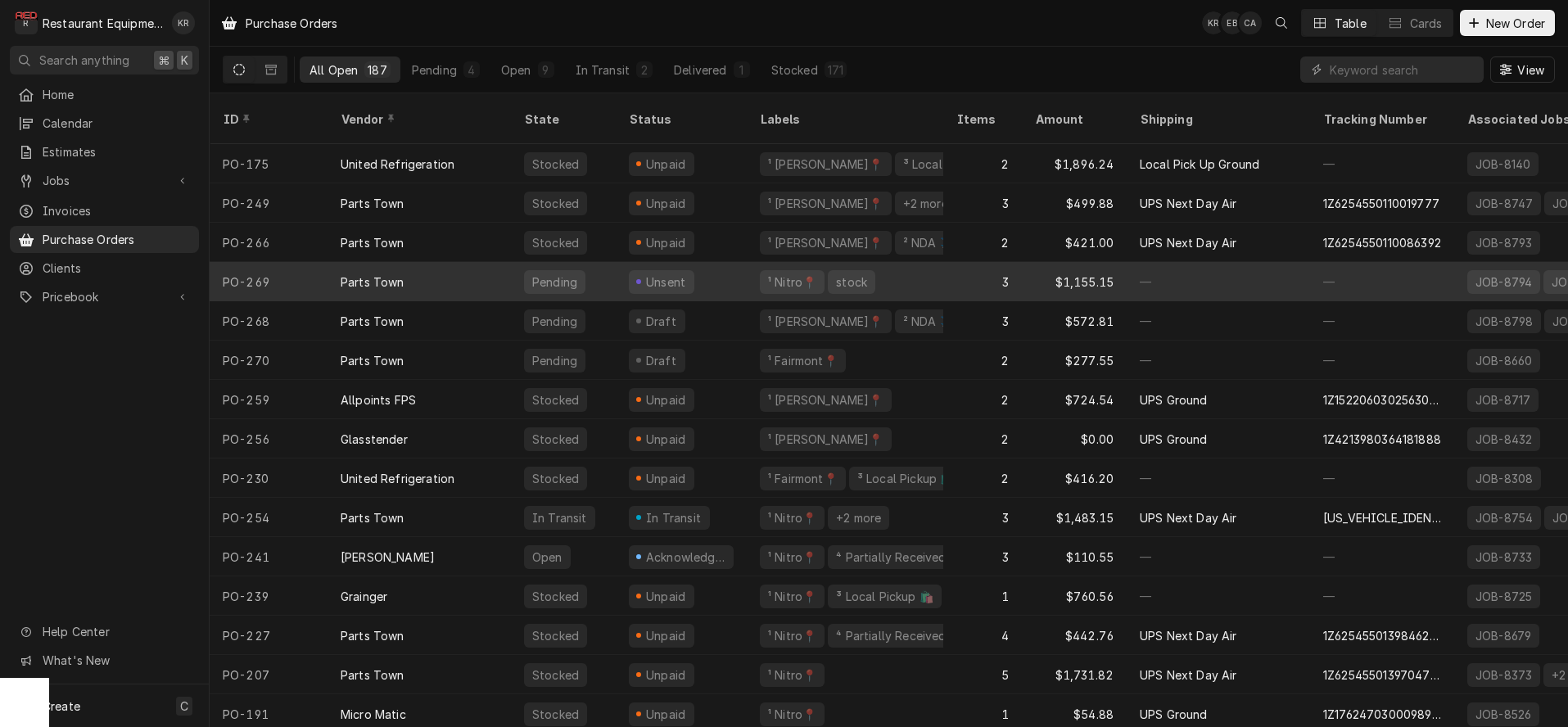
click at [447, 264] on div "Parts Town" at bounding box center [420, 281] width 184 height 39
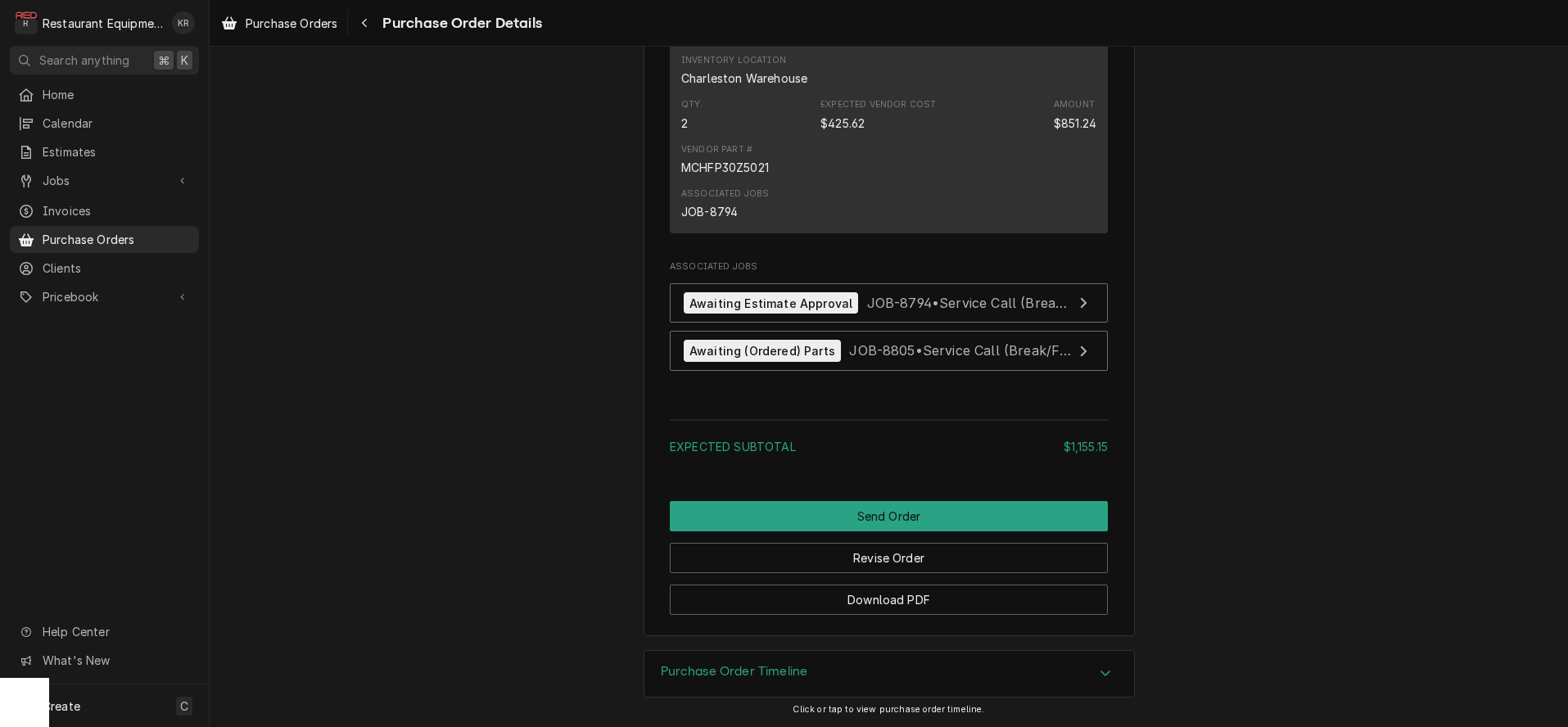
scroll to position [1556, 0]
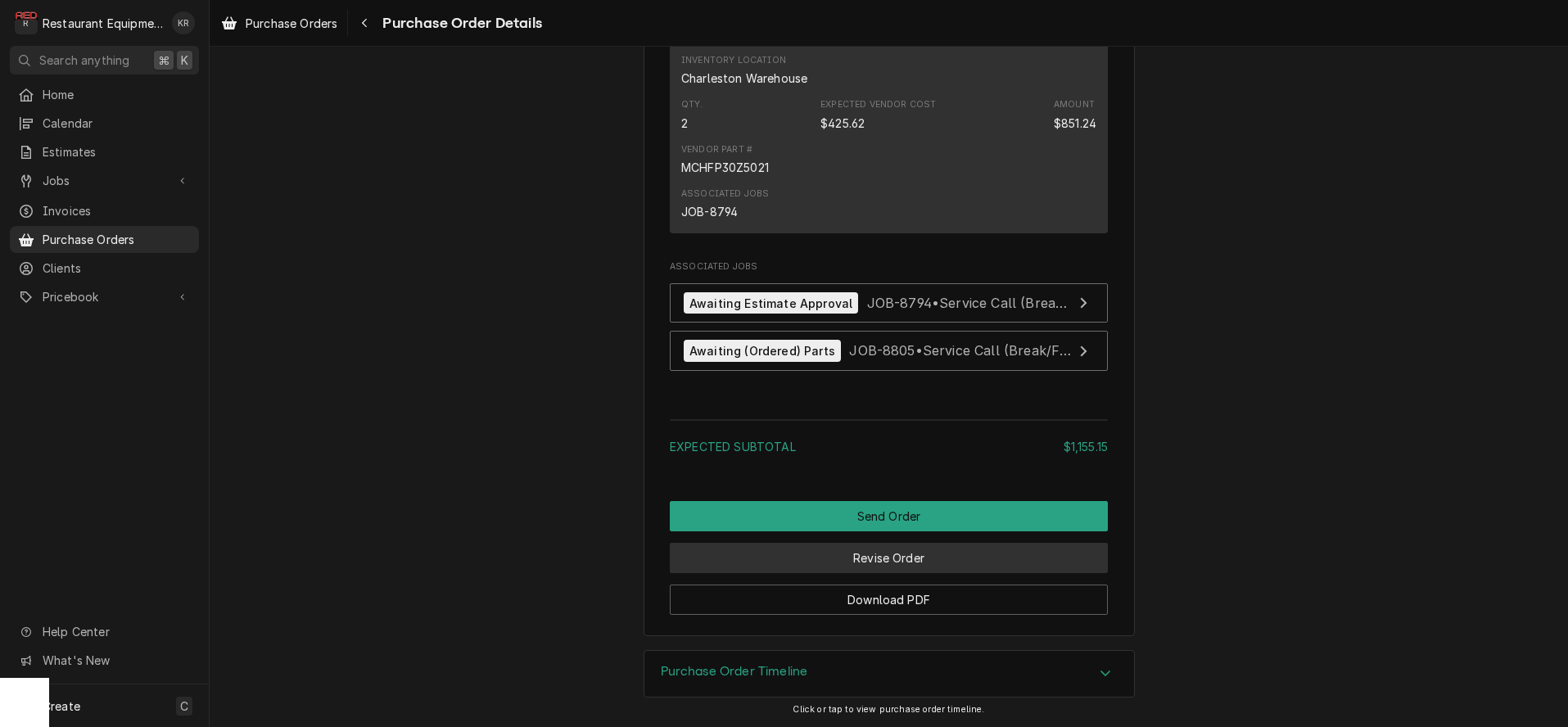
click at [919, 558] on button "Revise Order" at bounding box center [889, 557] width 438 height 30
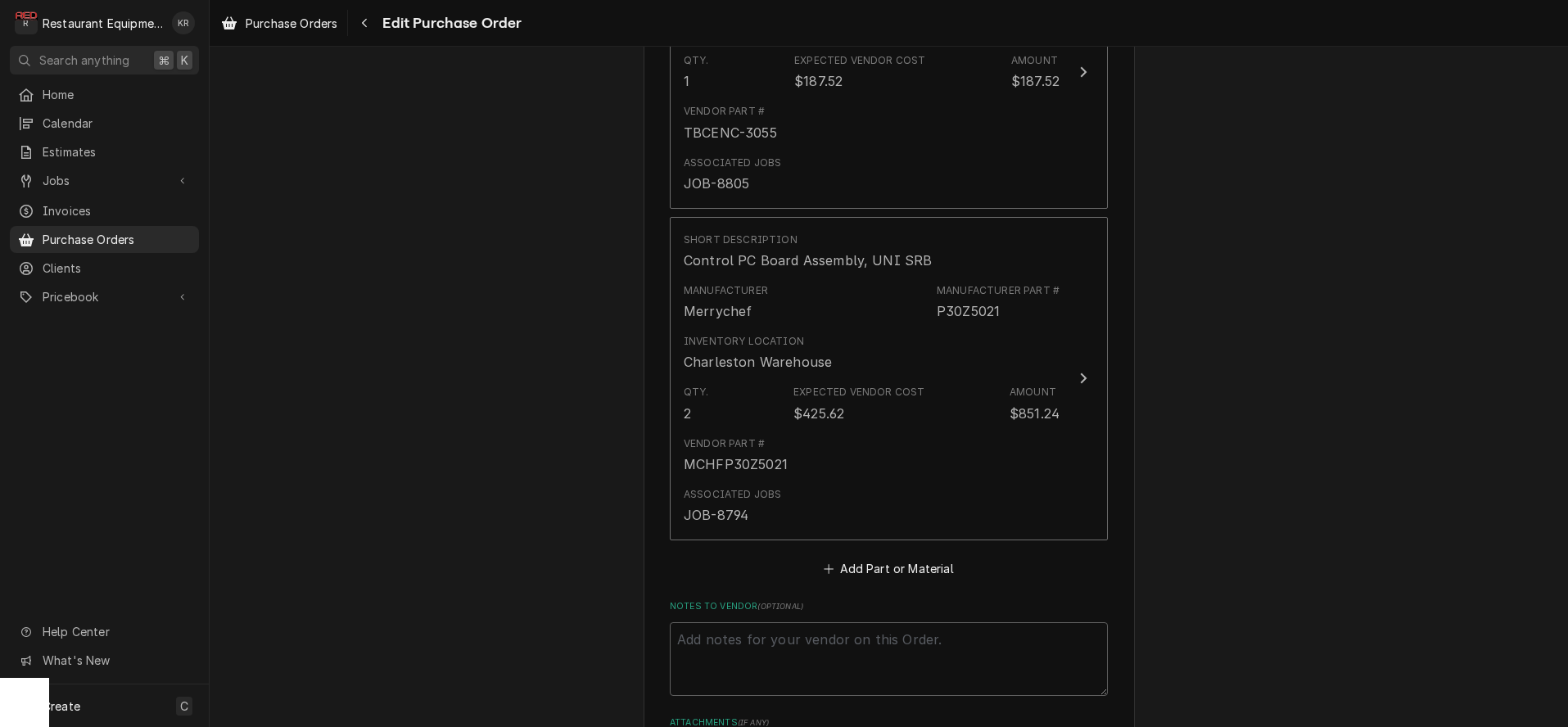
scroll to position [1102, 0]
click at [925, 557] on button "Add Part or Material" at bounding box center [889, 563] width 135 height 23
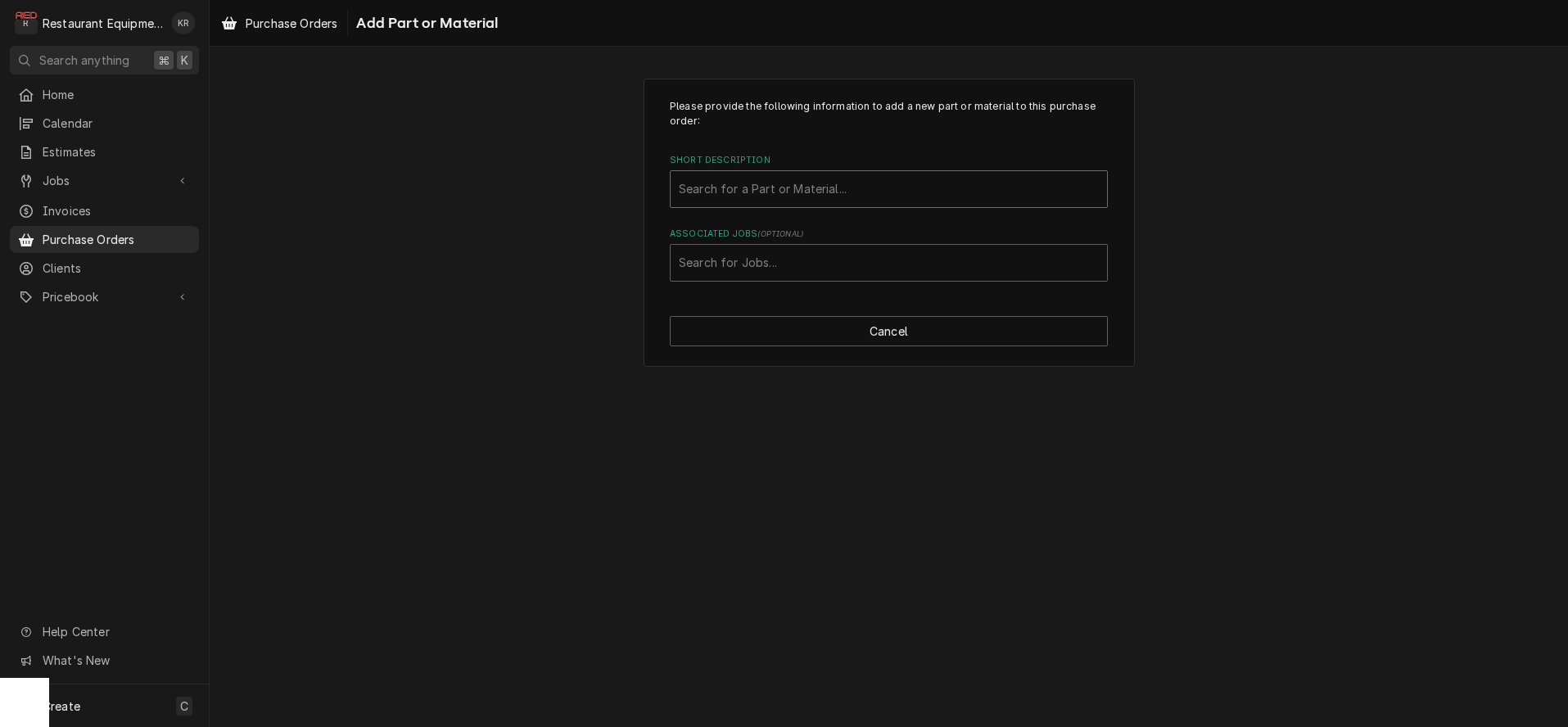
click at [828, 196] on div "Short Description" at bounding box center [889, 189] width 420 height 29
type input "0269"
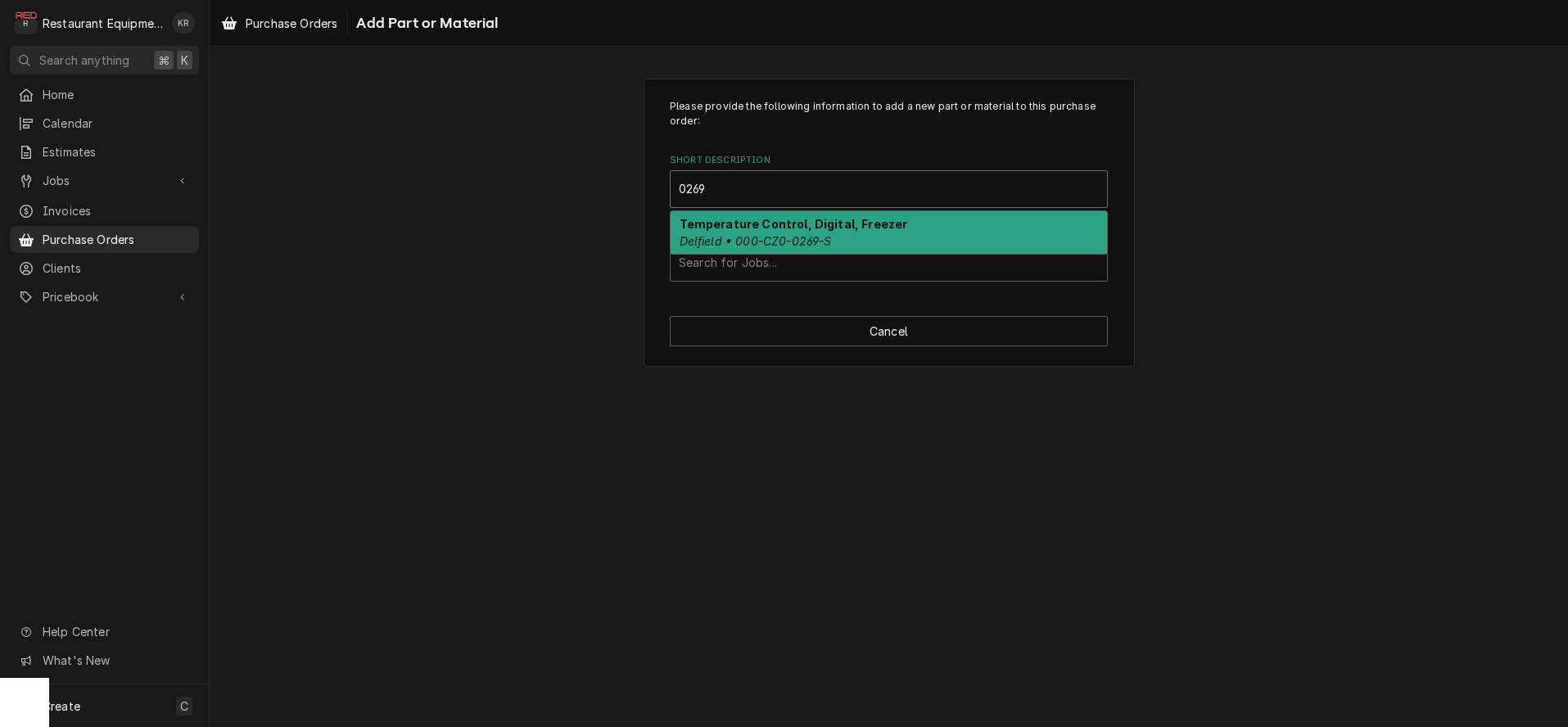
click at [876, 229] on strong "Temperature Control, Digital, Freezer" at bounding box center [793, 223] width 229 height 14
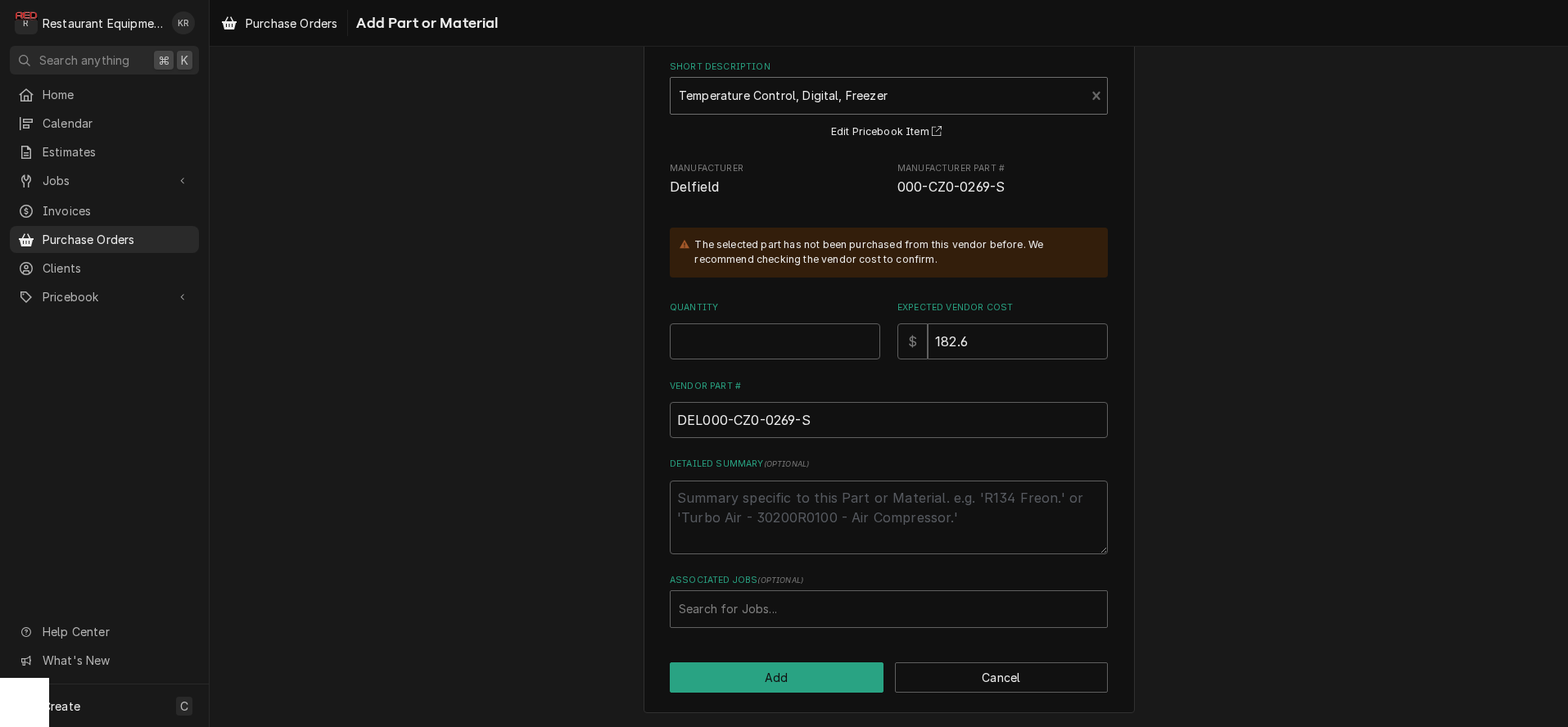
scroll to position [95, 0]
click at [800, 341] on input "Quantity" at bounding box center [775, 340] width 210 height 36
type textarea "x"
type input "1"
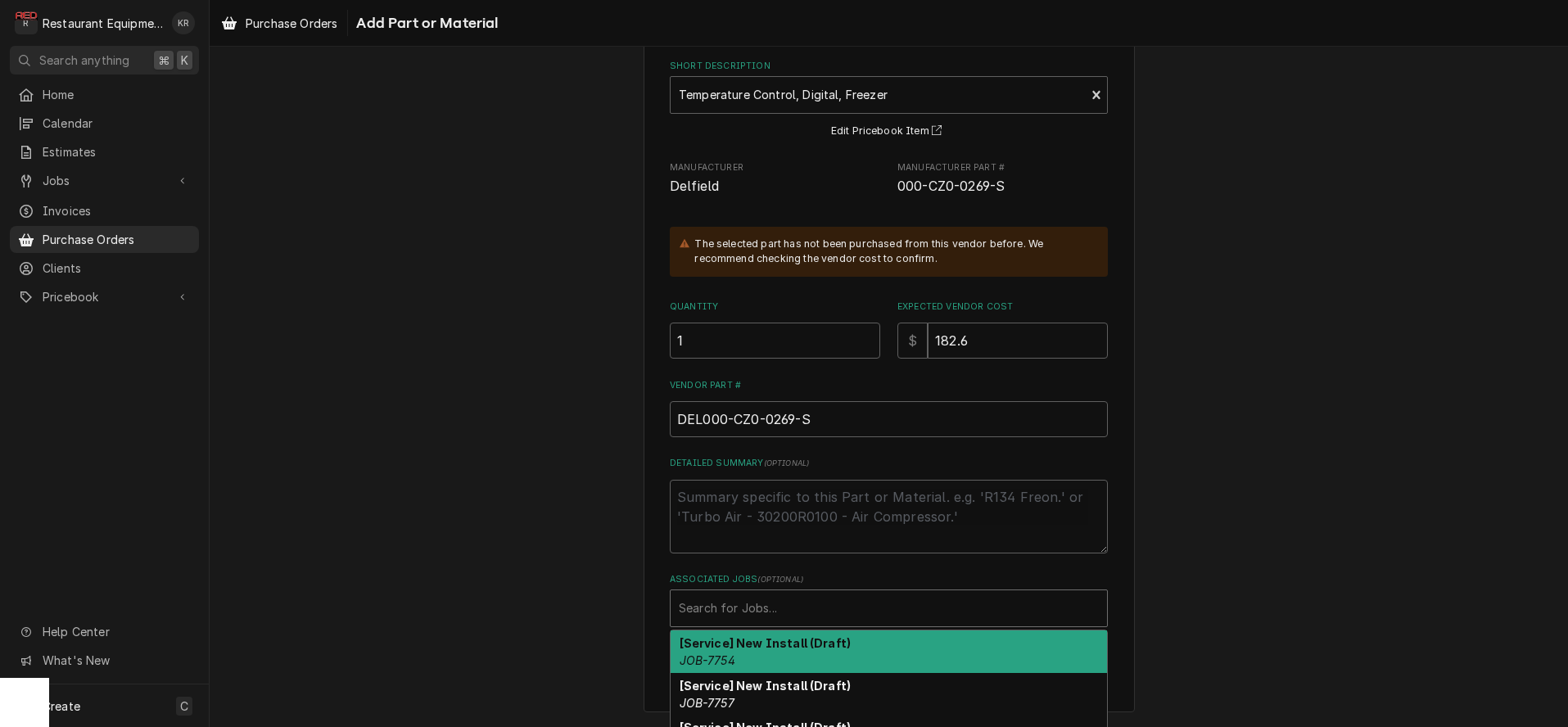
click at [762, 607] on div "Associated Jobs" at bounding box center [889, 609] width 420 height 29
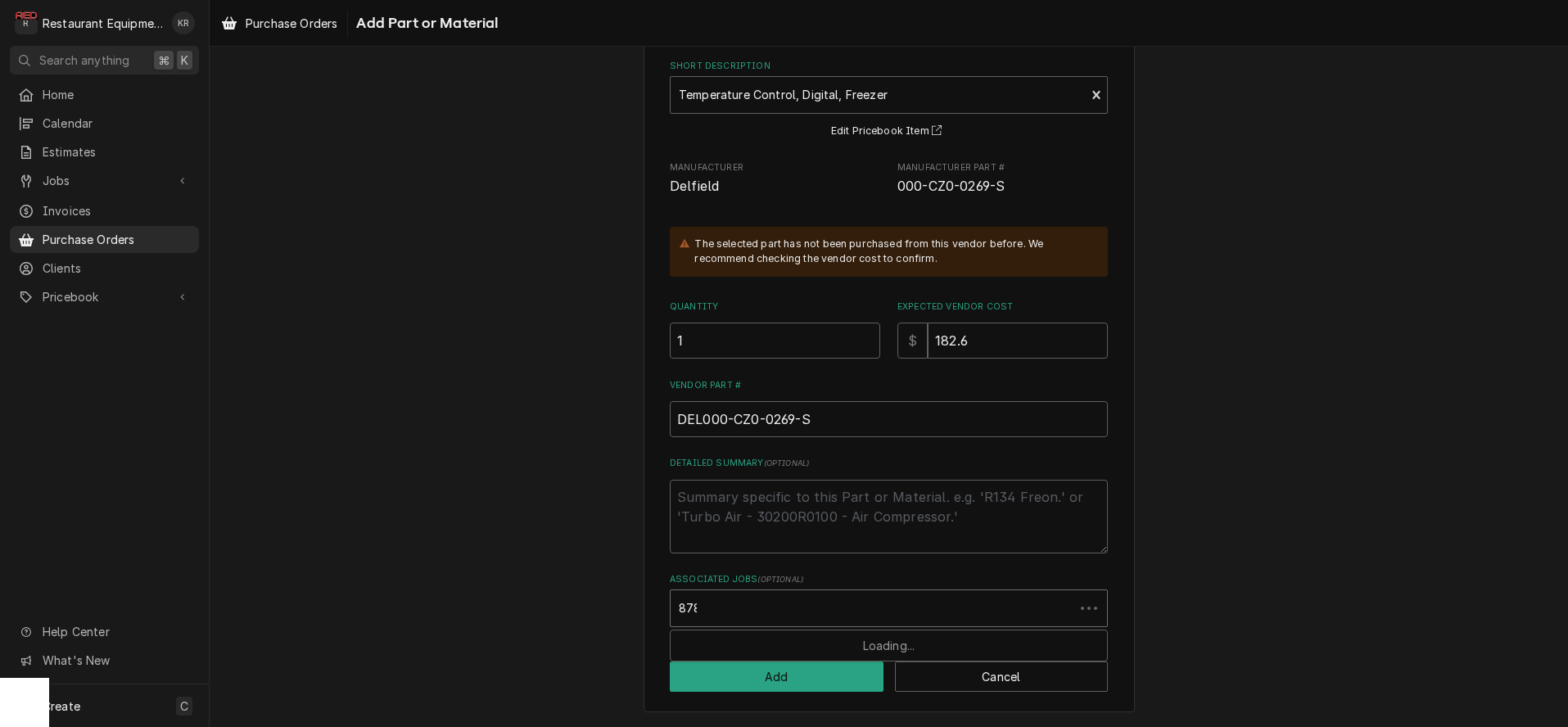
type input "8788"
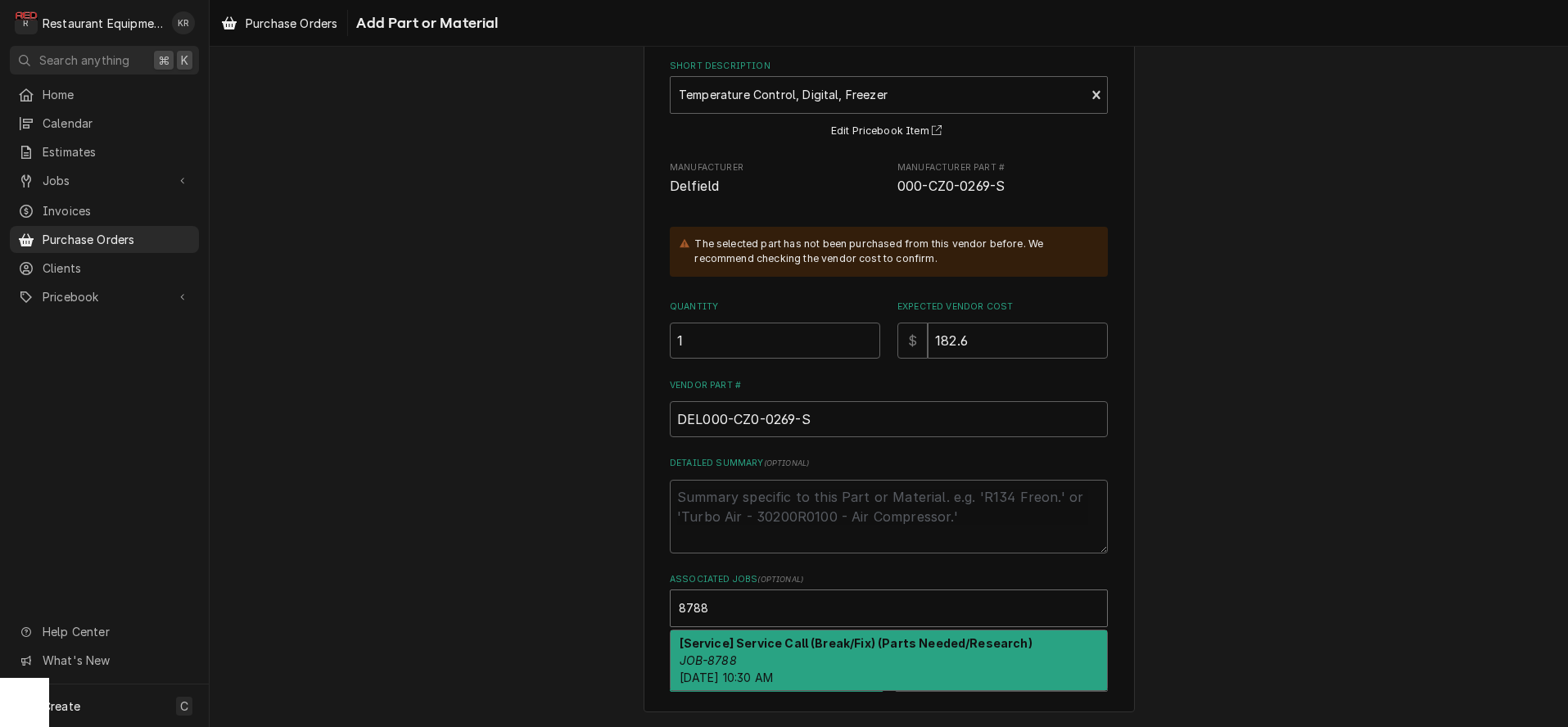
click at [787, 648] on strong "[Service] Service Call (Break/Fix) (Parts Needed/Research)" at bounding box center [856, 643] width 353 height 14
type textarea "x"
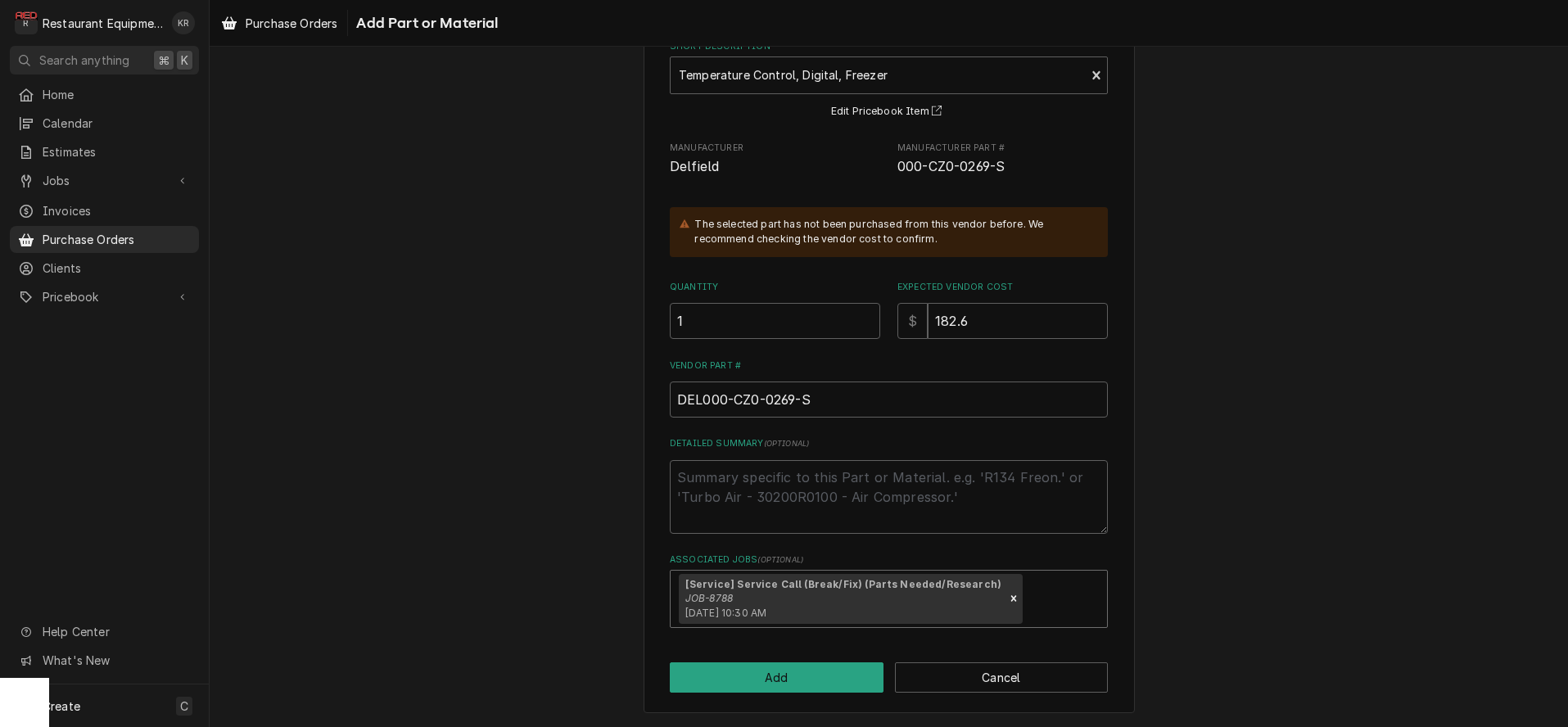
scroll to position [115, 0]
click at [801, 671] on button "Add" at bounding box center [777, 677] width 214 height 30
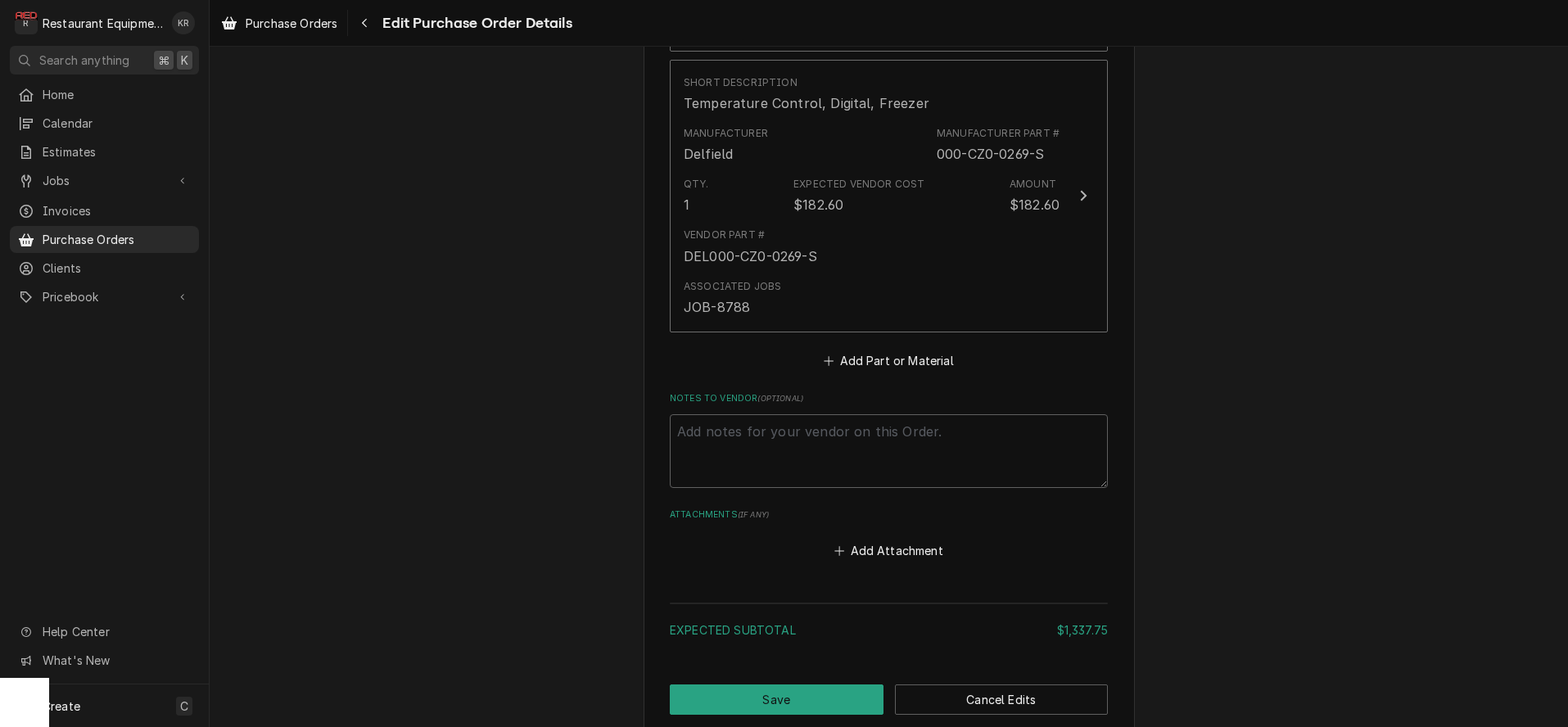
scroll to position [1684, 0]
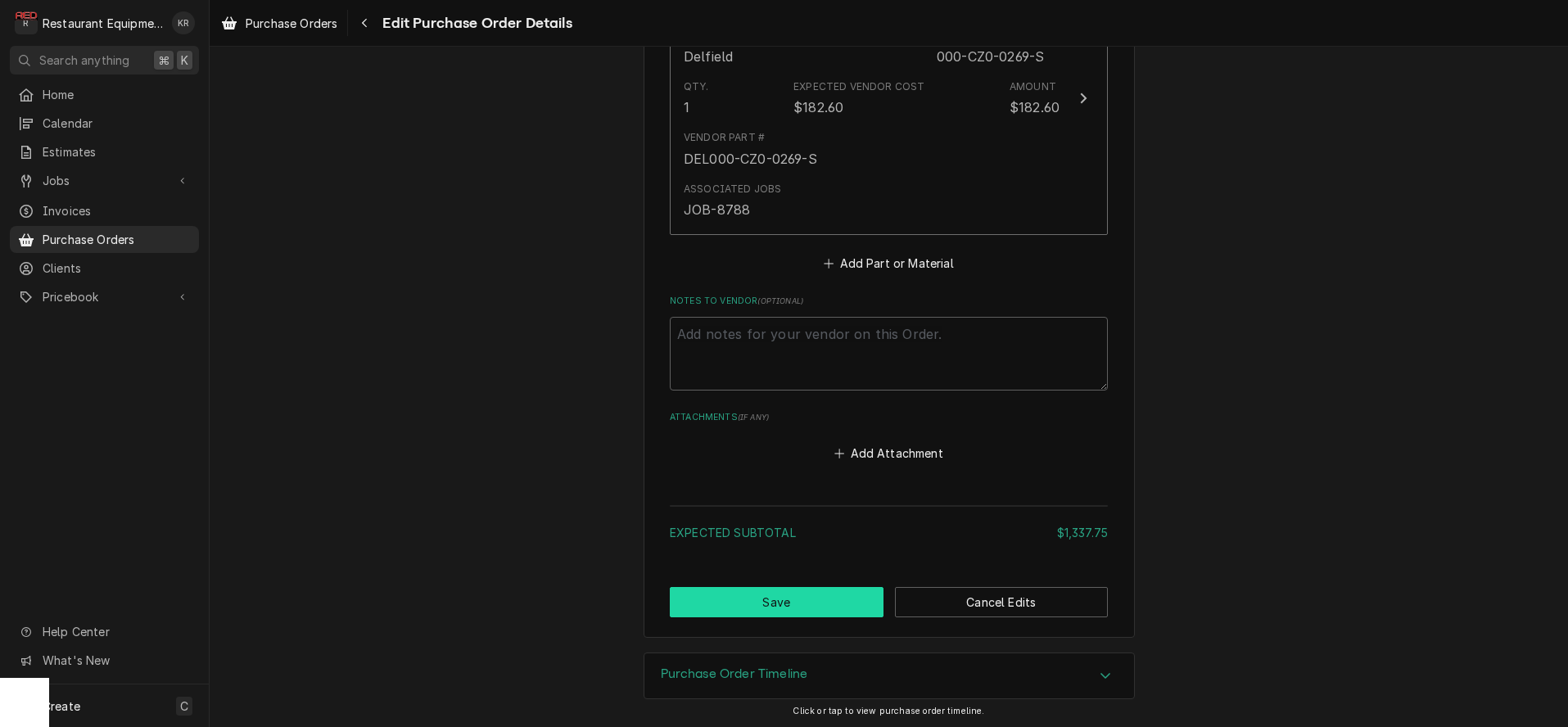
click at [816, 599] on button "Save" at bounding box center [777, 602] width 214 height 30
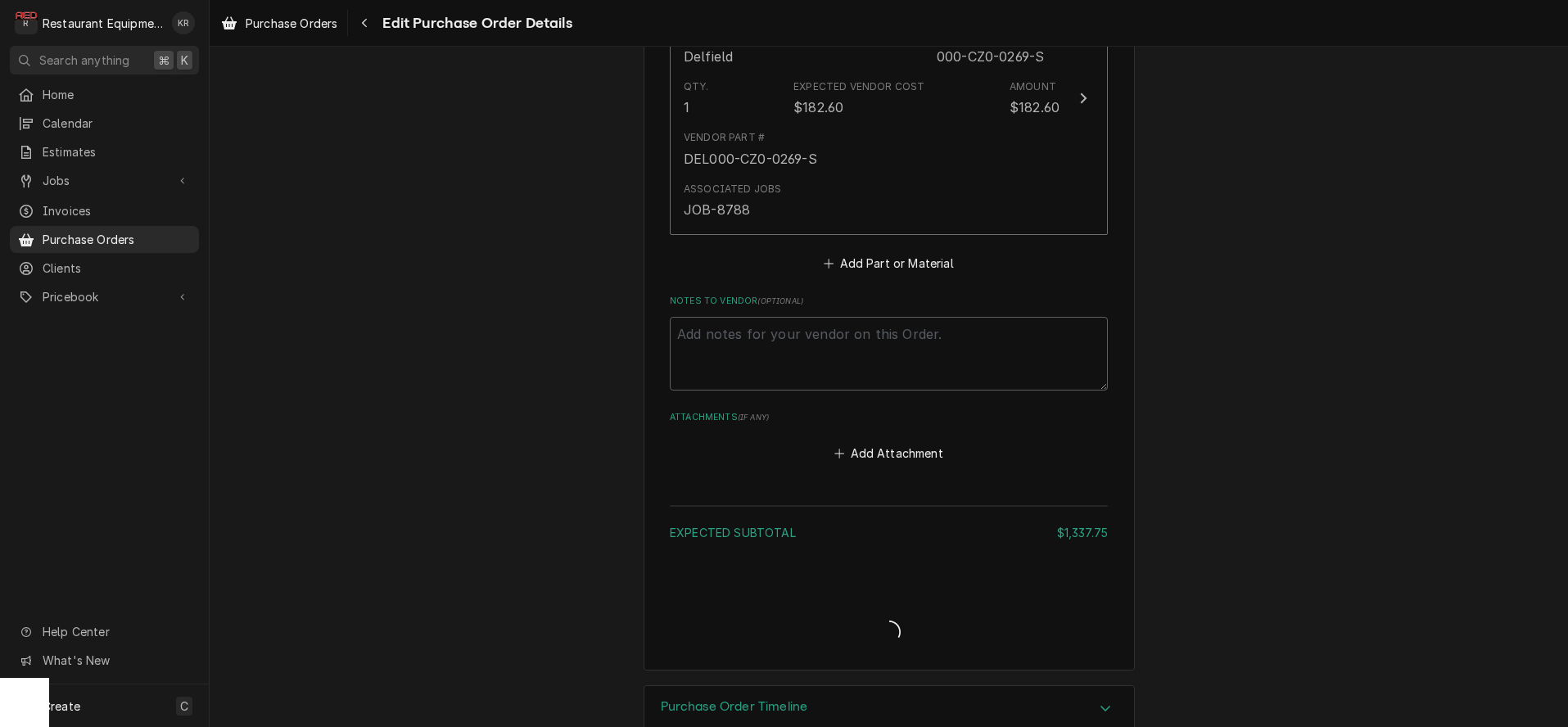
type textarea "x"
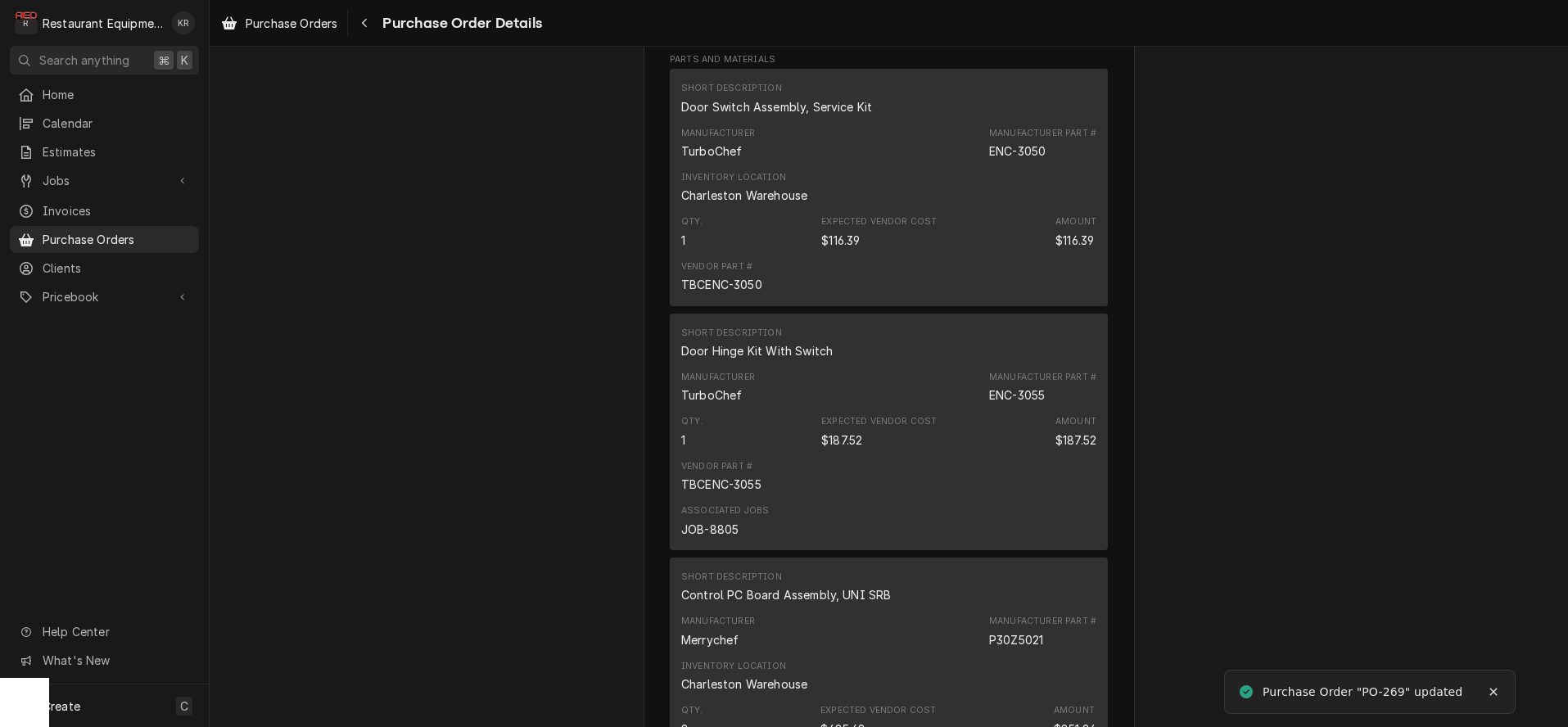
scroll to position [904, 0]
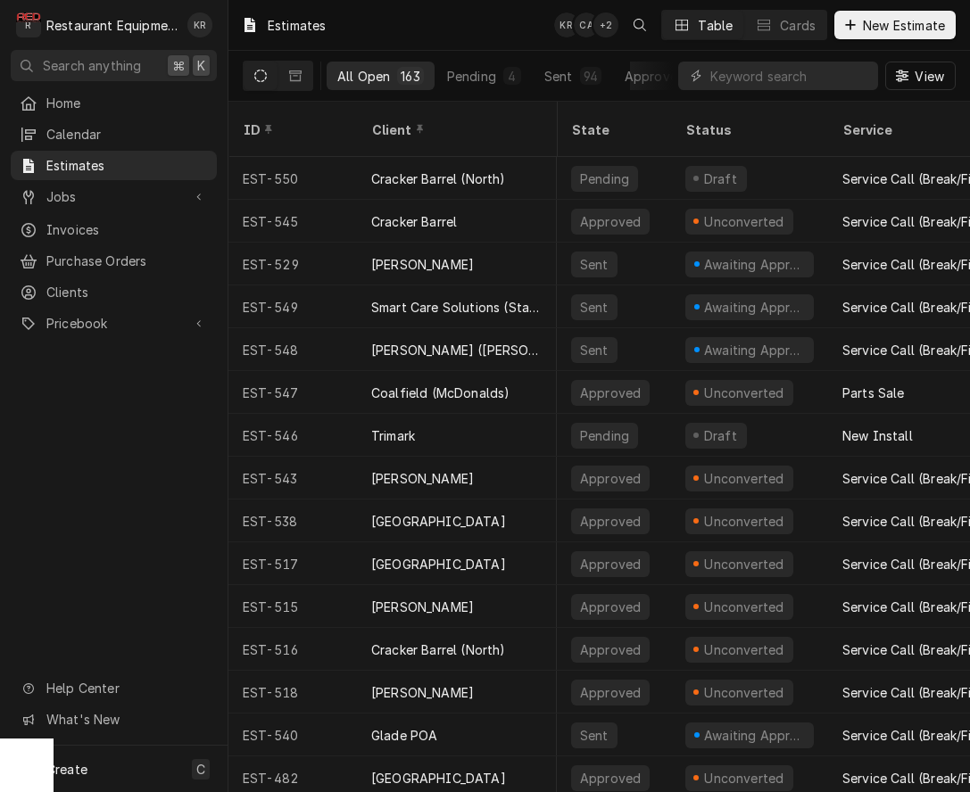
scroll to position [0, 691]
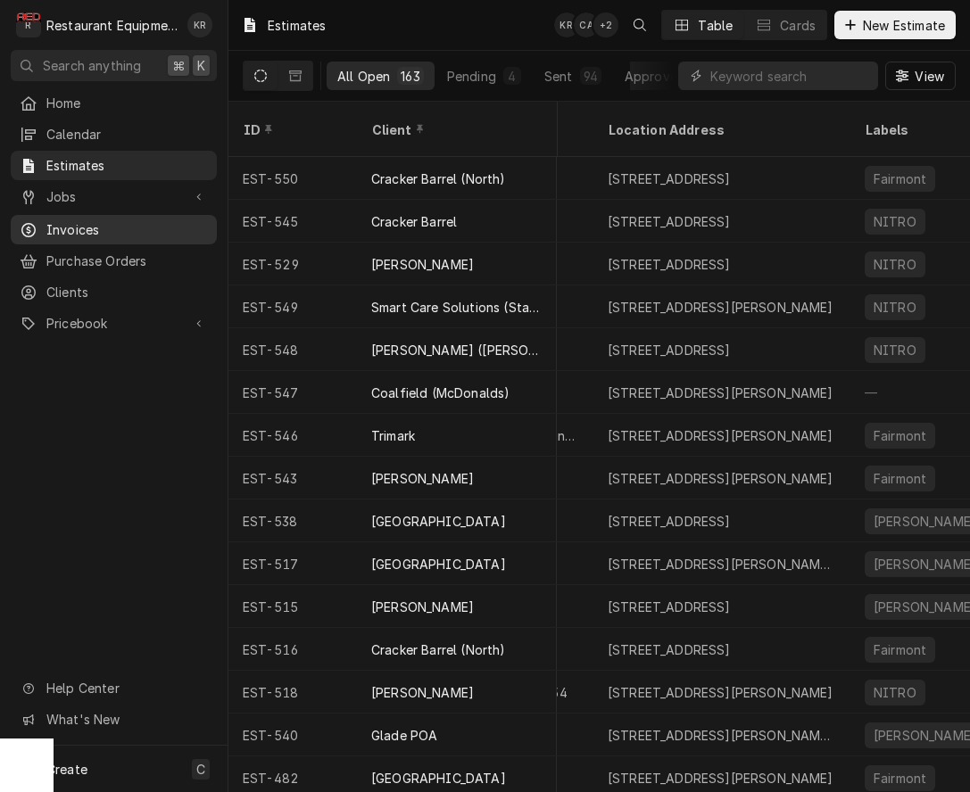
click at [64, 223] on span "Invoices" at bounding box center [126, 229] width 161 height 19
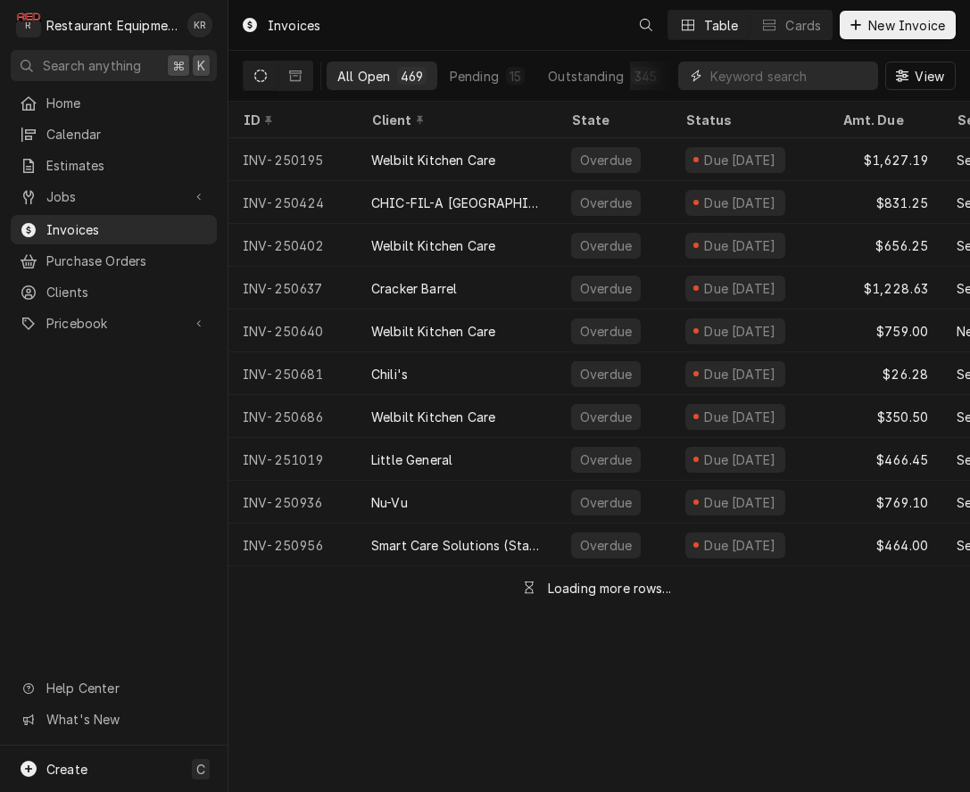
click at [761, 81] on input "Dynamic Content Wrapper" at bounding box center [789, 76] width 159 height 29
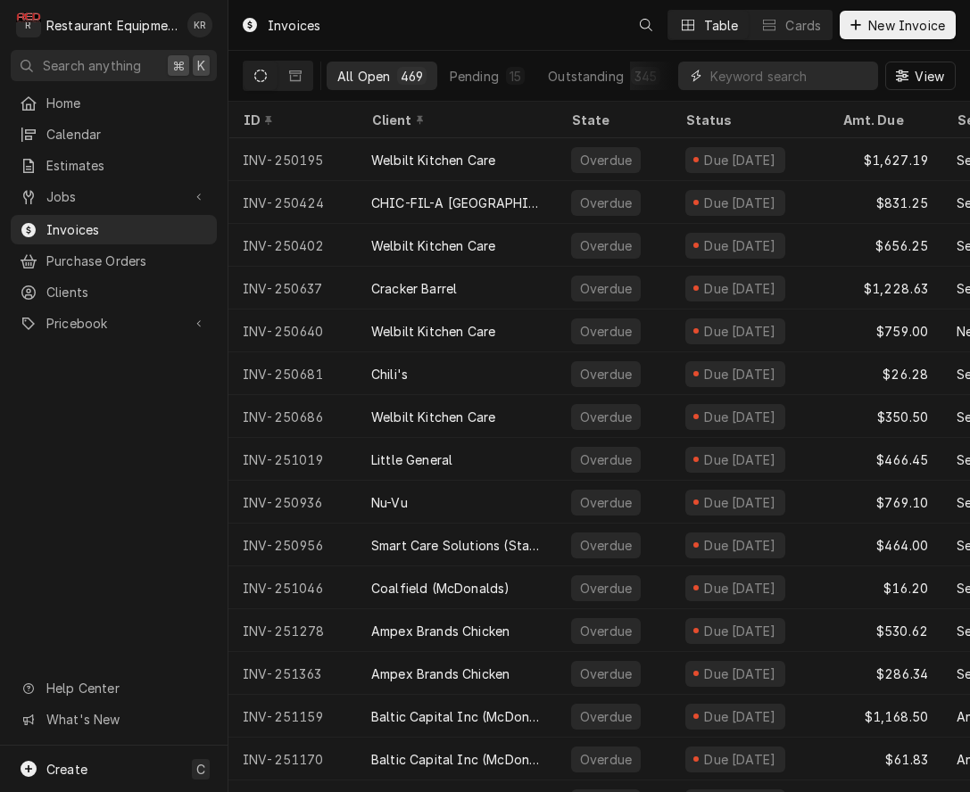
click at [761, 81] on input "Dynamic Content Wrapper" at bounding box center [789, 76] width 159 height 29
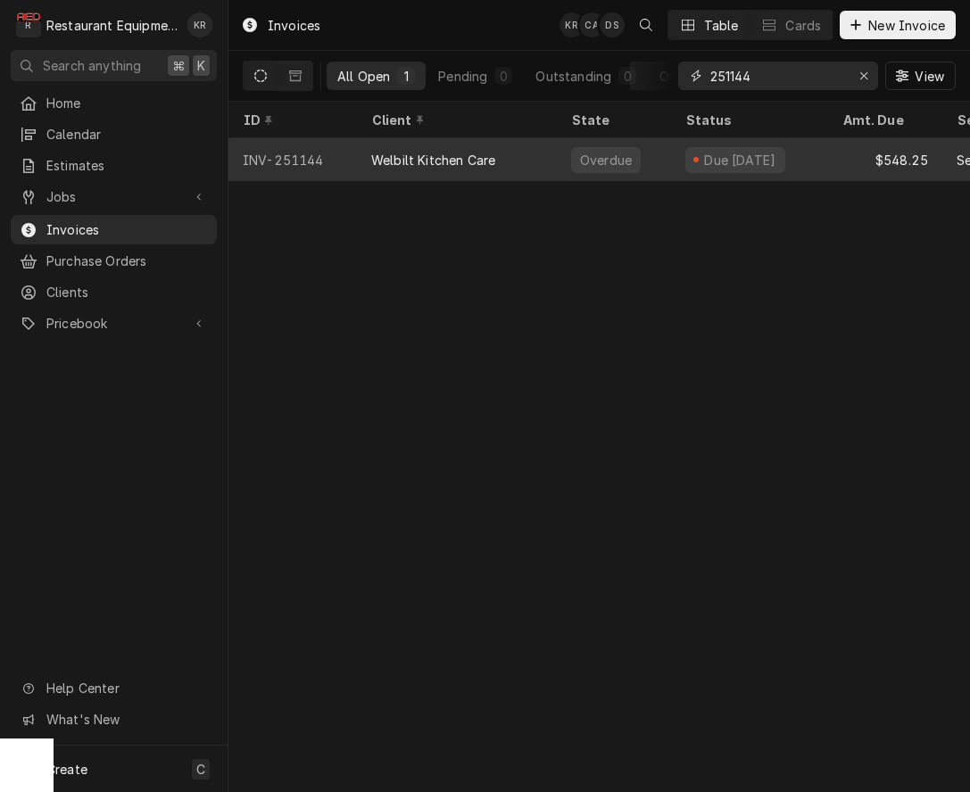
type input "251144"
click at [712, 157] on div "Due [DATE]" at bounding box center [740, 160] width 76 height 19
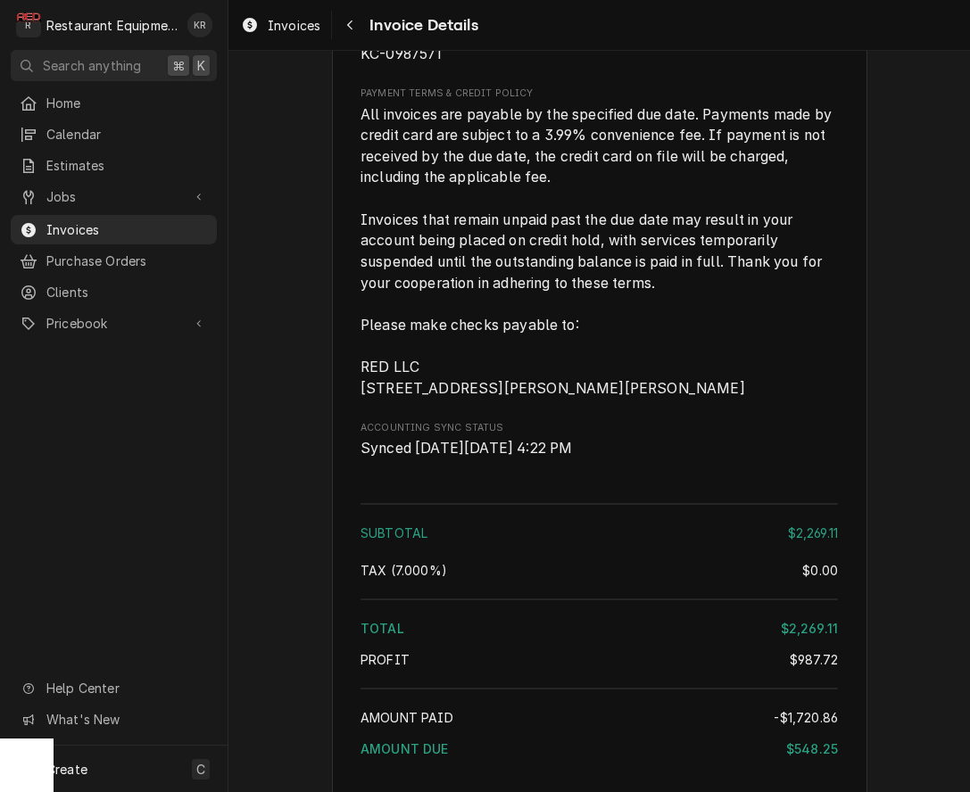
scroll to position [4410, 0]
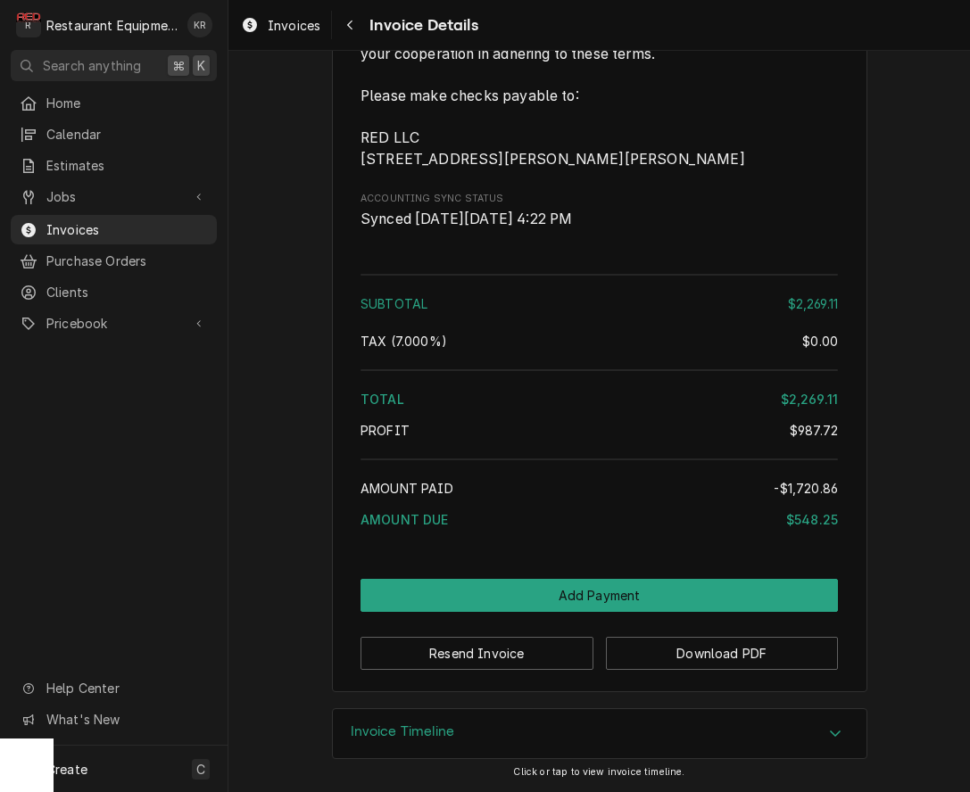
click at [529, 736] on div "Invoice Timeline" at bounding box center [599, 734] width 533 height 50
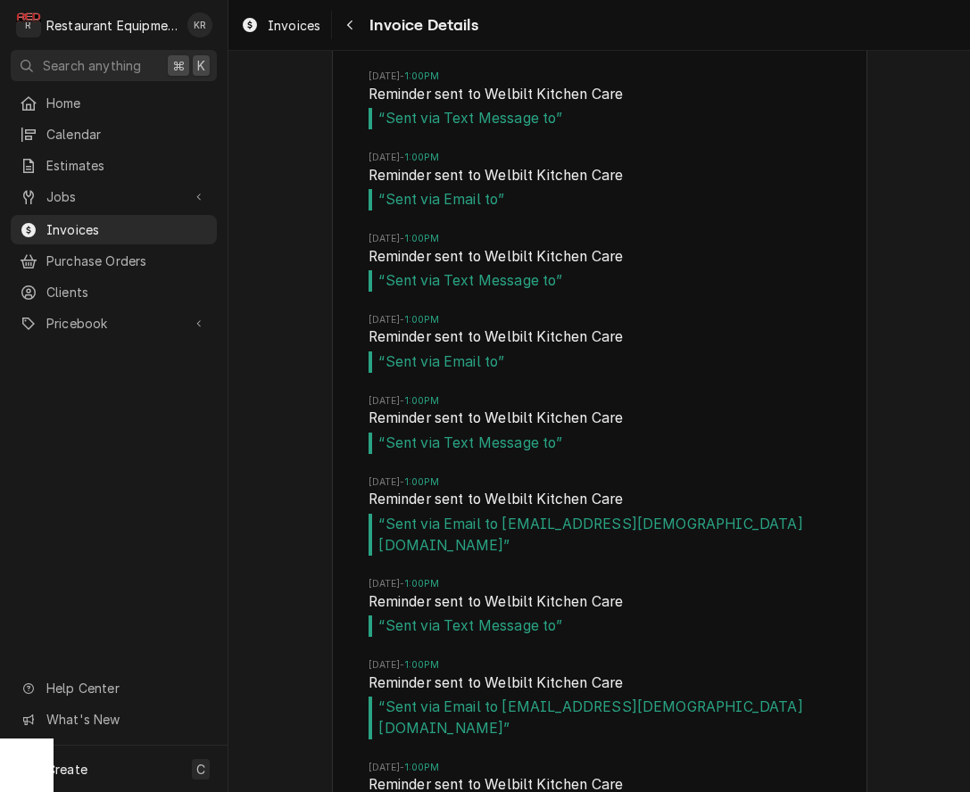
scroll to position [5411, 0]
